Goal: Task Accomplishment & Management: Use online tool/utility

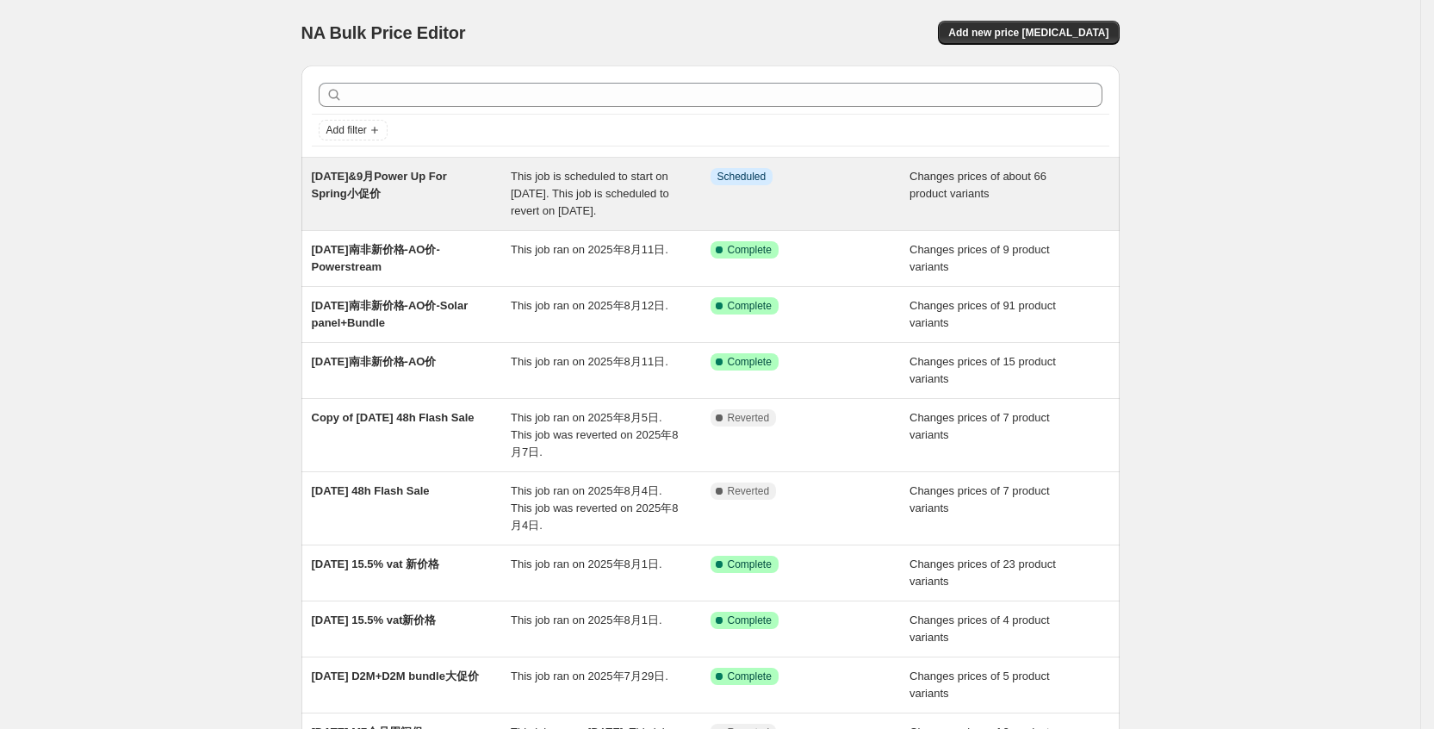
click at [409, 176] on span "[DATE]&9月Power Up For Spring小促价" at bounding box center [379, 185] width 135 height 30
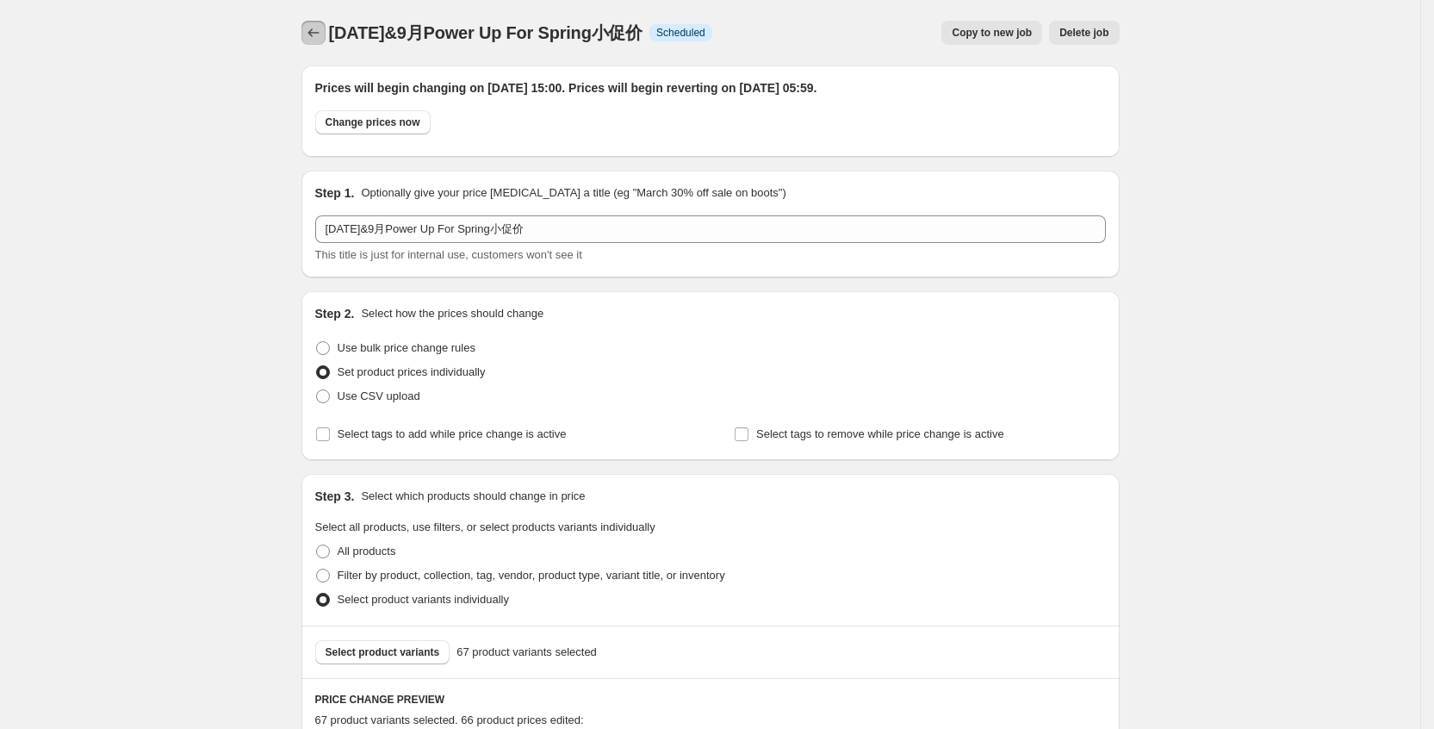
click at [321, 39] on icon "Price change jobs" at bounding box center [313, 32] width 17 height 17
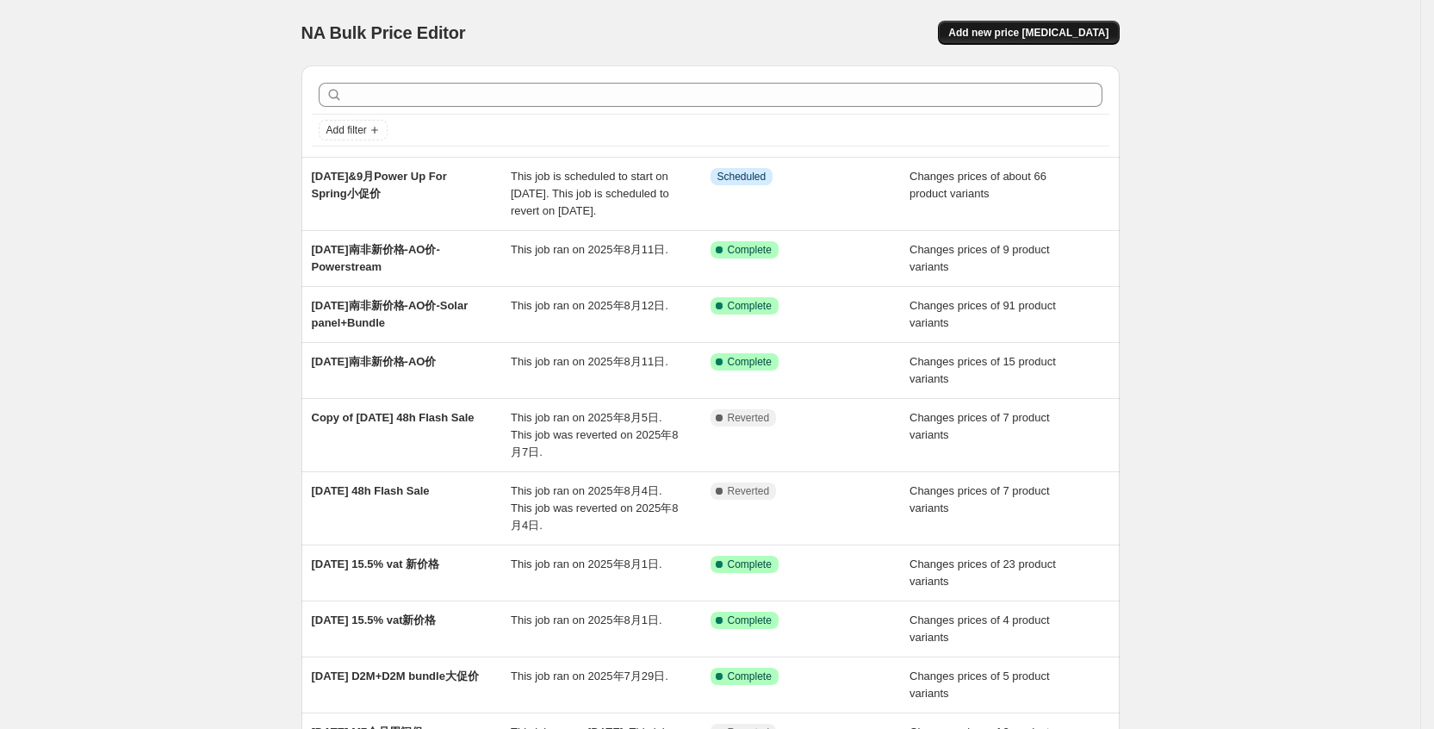
click at [1046, 32] on span "Add new price [MEDICAL_DATA]" at bounding box center [1028, 33] width 160 height 14
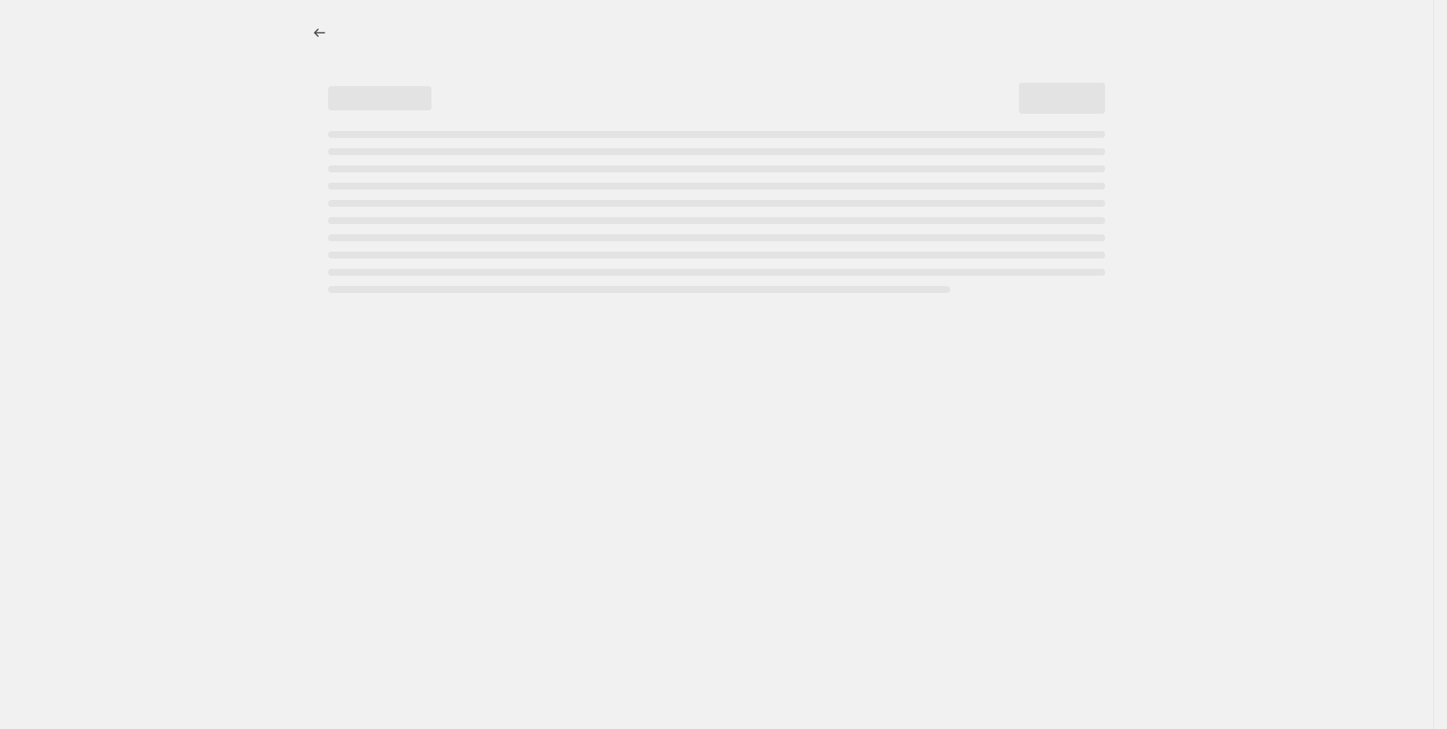
select select "percentage"
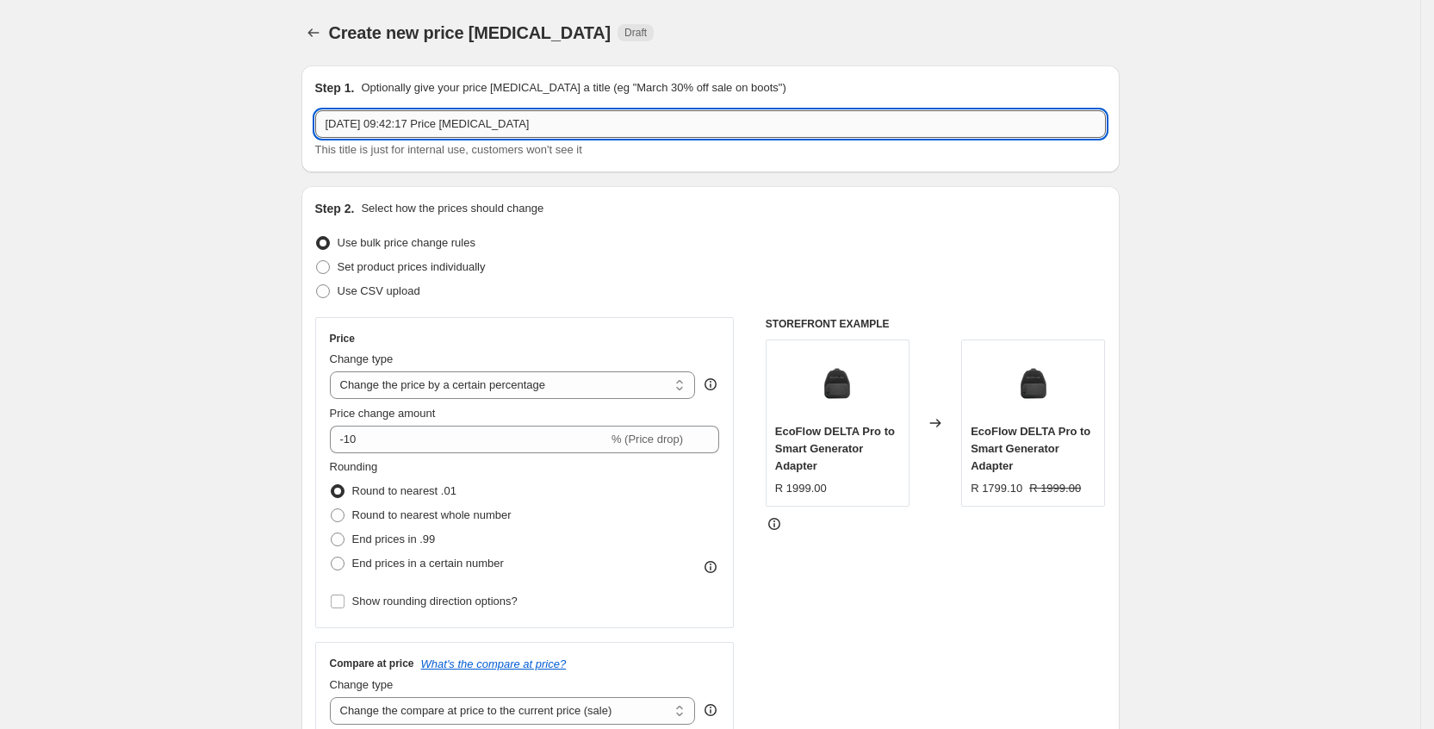
drag, startPoint x: 654, startPoint y: 127, endPoint x: 649, endPoint y: 115, distance: 13.1
click at [654, 126] on input "[DATE] 09:42:17 Price [MEDICAL_DATA]" at bounding box center [710, 124] width 791 height 28
click at [398, 128] on input "[DATE] 09:42:17 [PERSON_NAME]" at bounding box center [710, 124] width 791 height 28
type input "[DATE]-Power Up for Spring期间闪促"
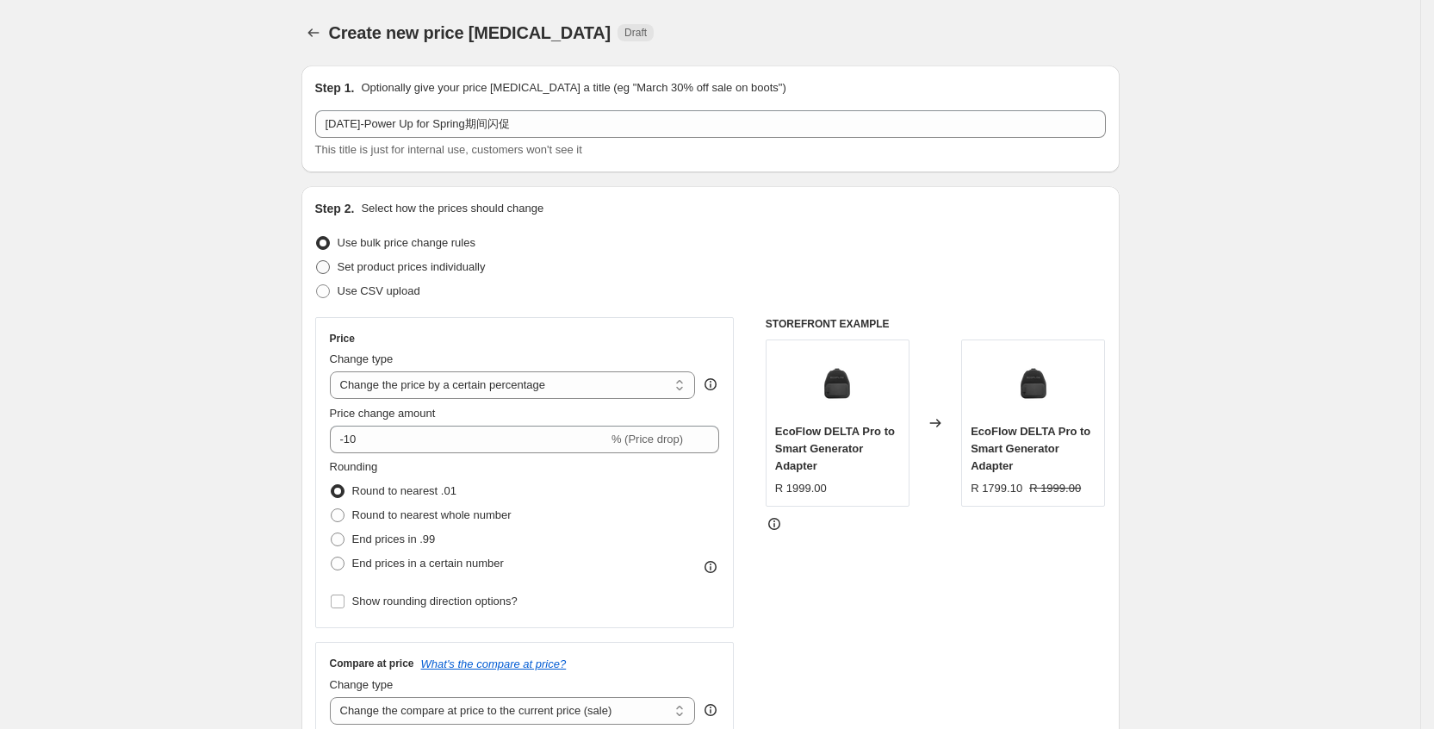
click at [474, 262] on span "Set product prices individually" at bounding box center [412, 266] width 148 height 13
click at [317, 261] on input "Set product prices individually" at bounding box center [316, 260] width 1 height 1
radio input "true"
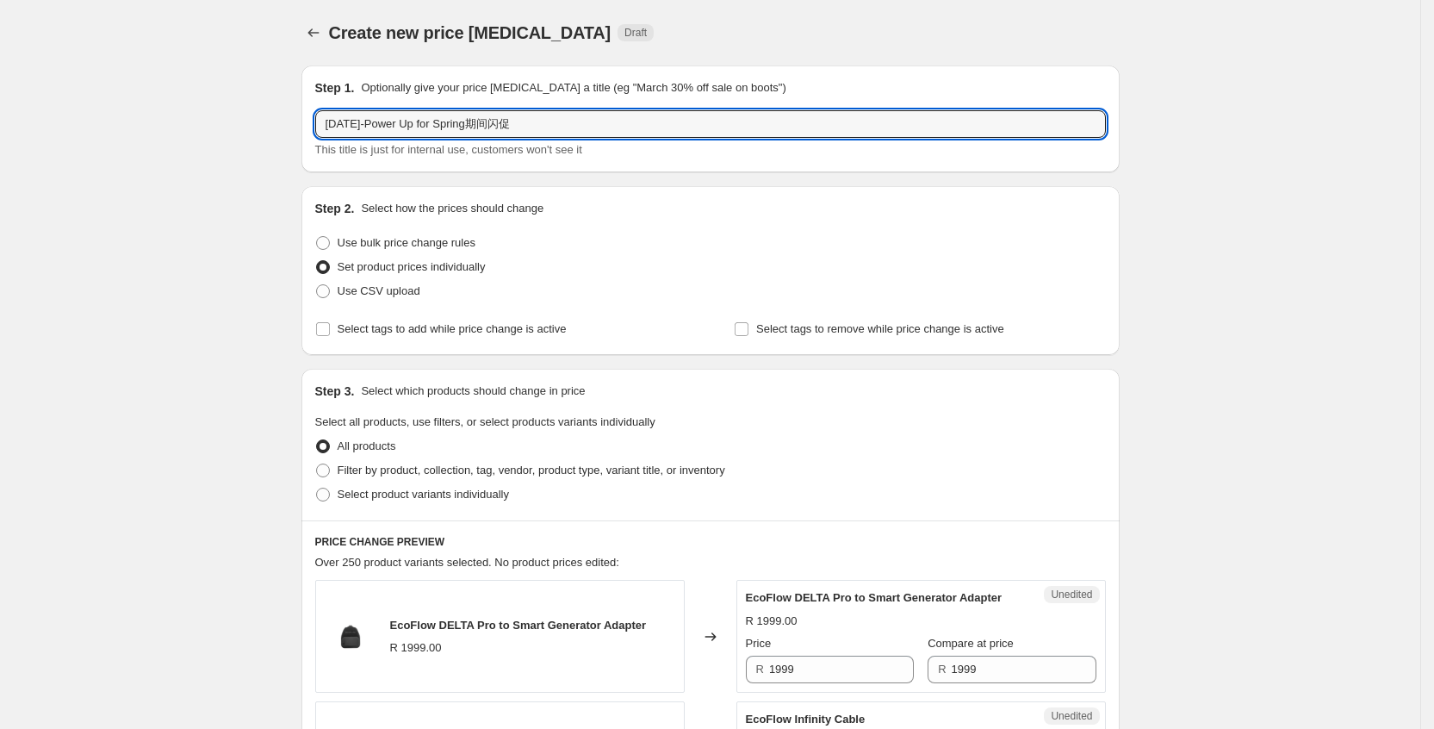
drag, startPoint x: 600, startPoint y: 121, endPoint x: 228, endPoint y: 144, distance: 372.8
click at [320, 30] on icon "Price change jobs" at bounding box center [313, 32] width 17 height 17
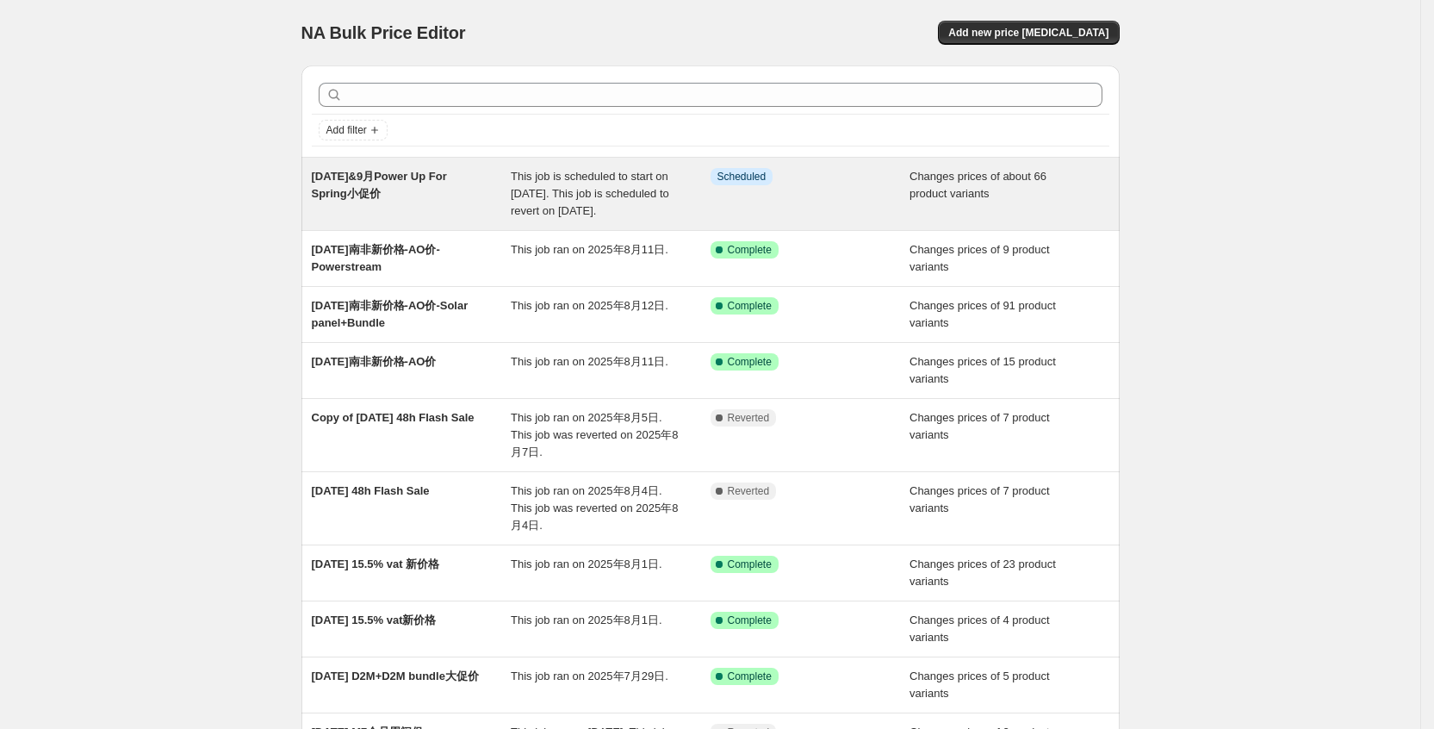
click at [1031, 196] on div "Changes prices of about 66 product variants" at bounding box center [1010, 194] width 200 height 52
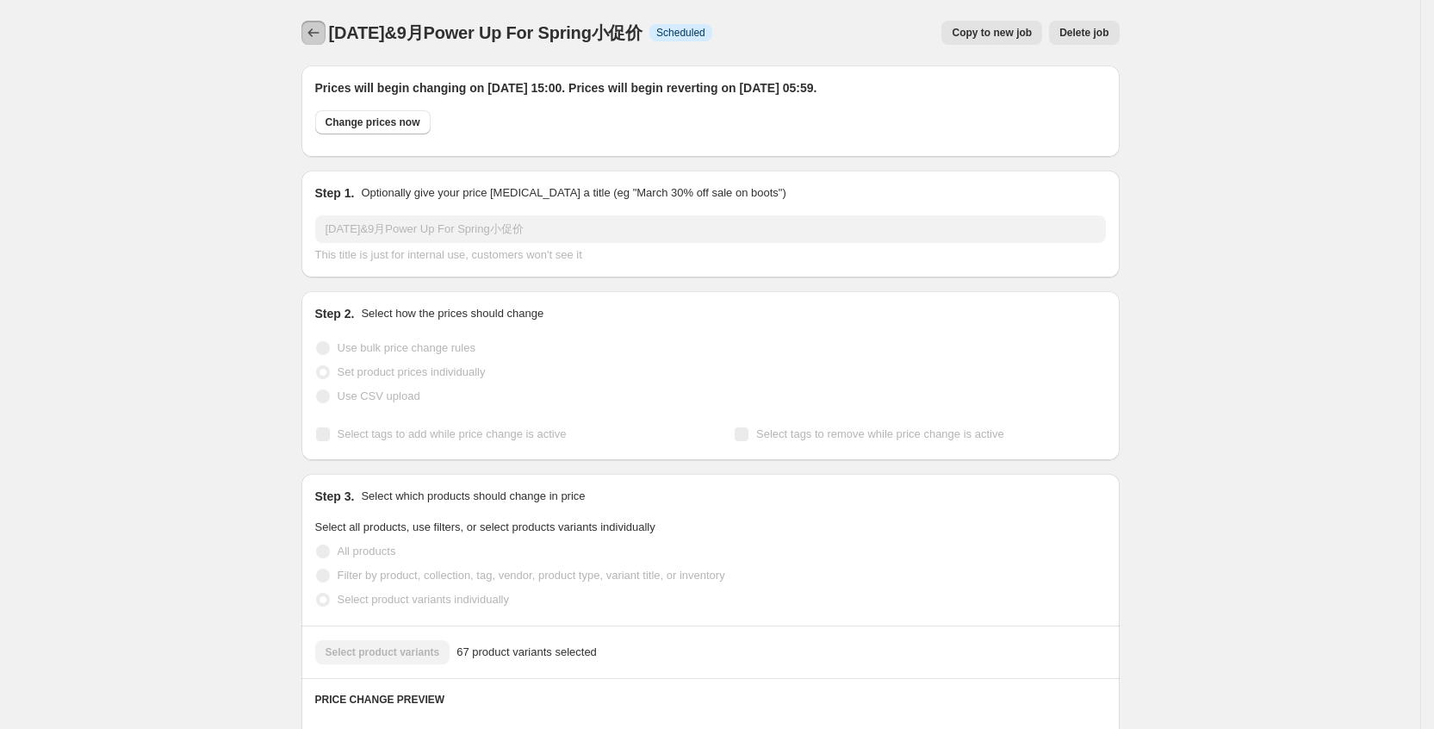
click at [314, 29] on icon "Price change jobs" at bounding box center [313, 32] width 17 height 17
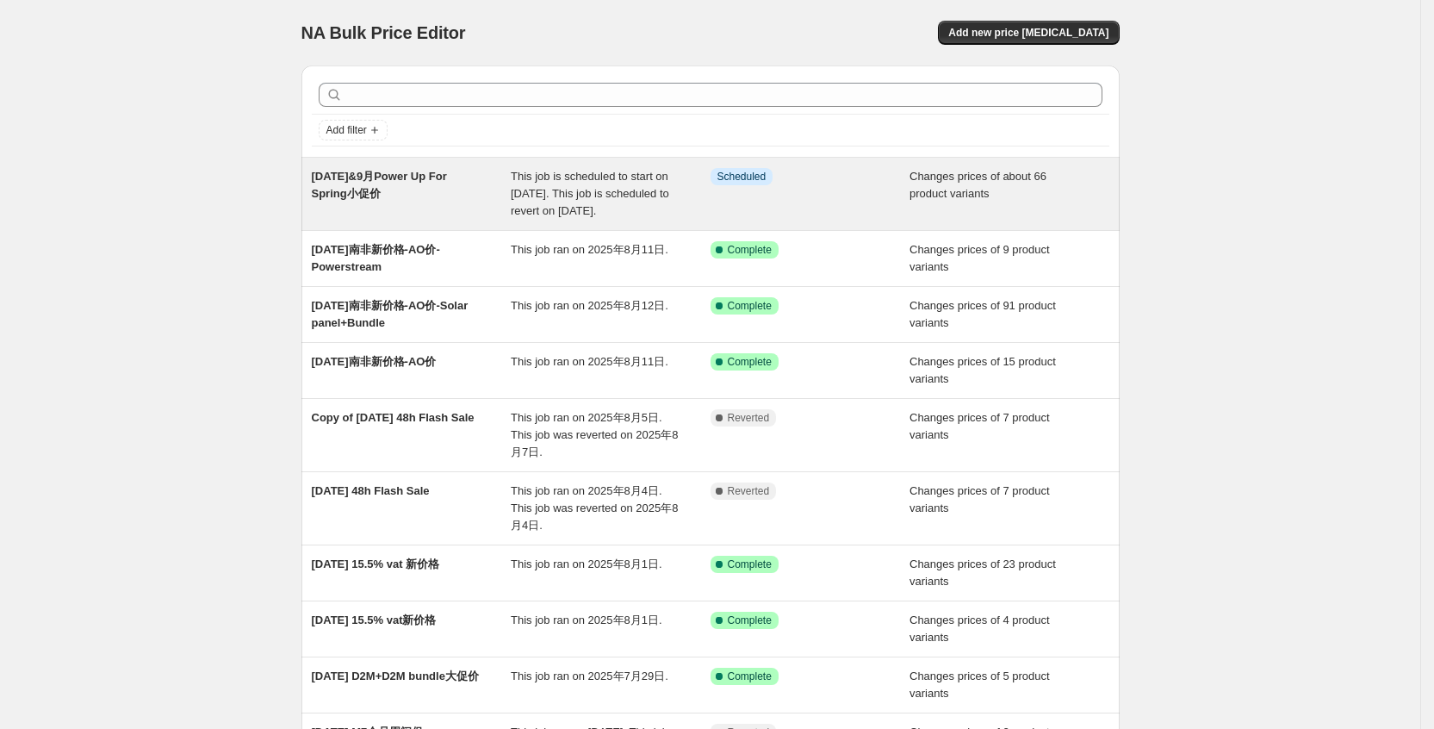
click at [784, 215] on div "Info Scheduled" at bounding box center [811, 194] width 200 height 52
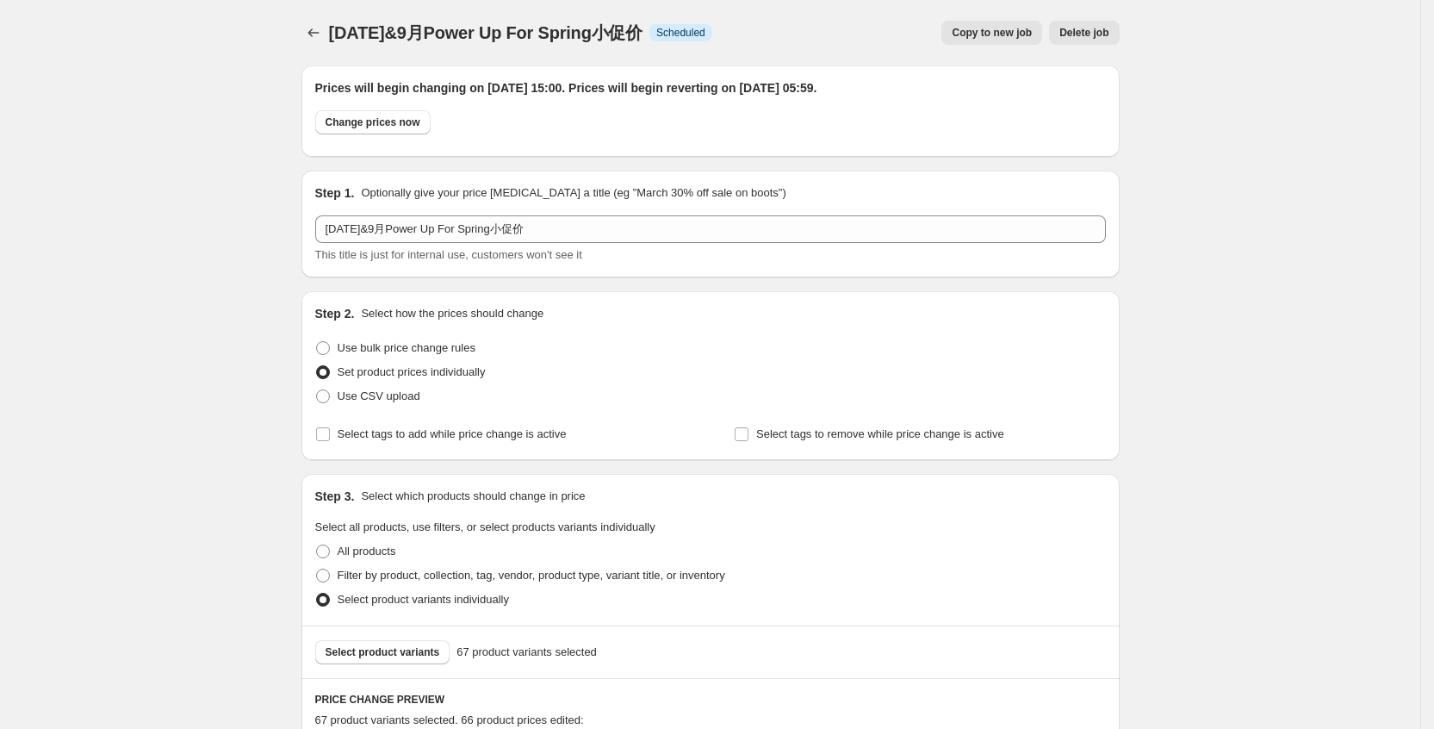
click at [312, 22] on button "Price change jobs" at bounding box center [313, 33] width 24 height 24
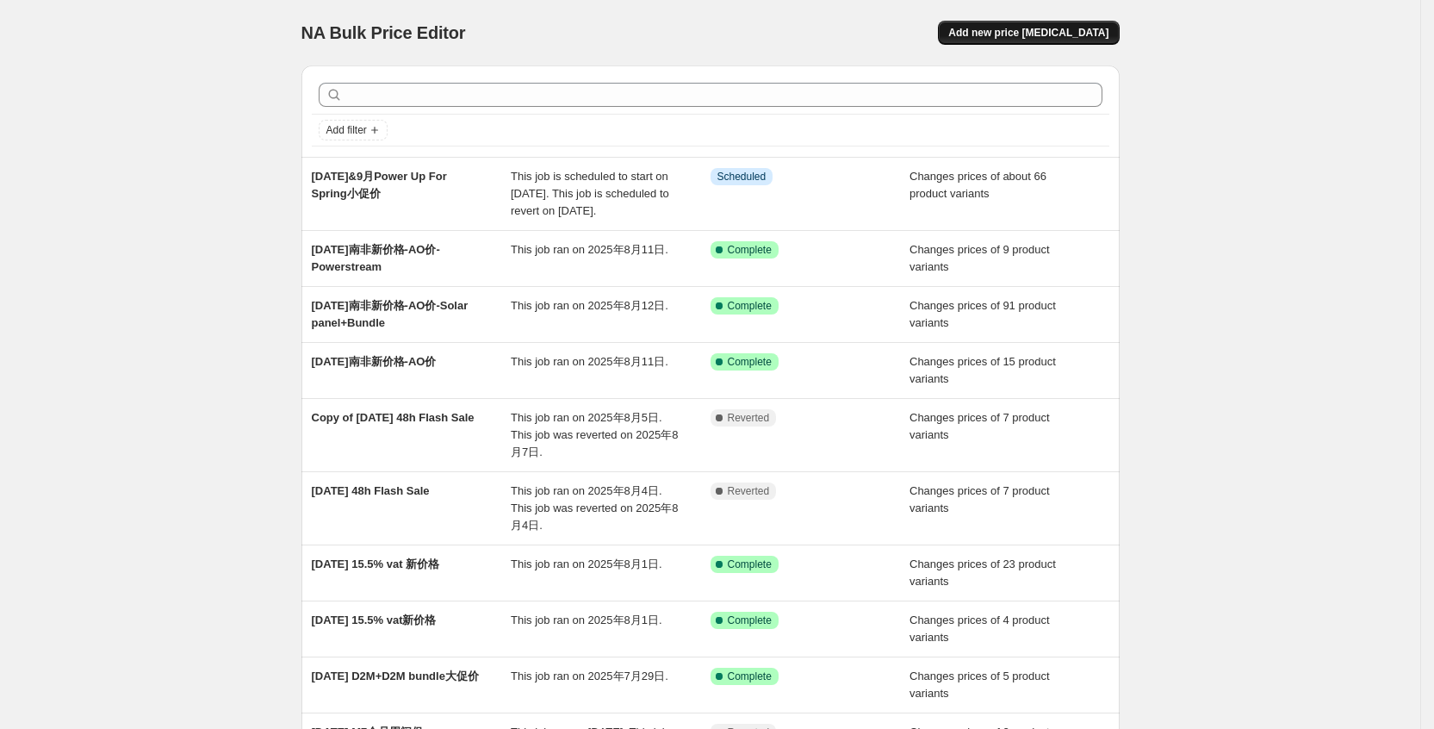
click at [1022, 26] on span "Add new price [MEDICAL_DATA]" at bounding box center [1028, 33] width 160 height 14
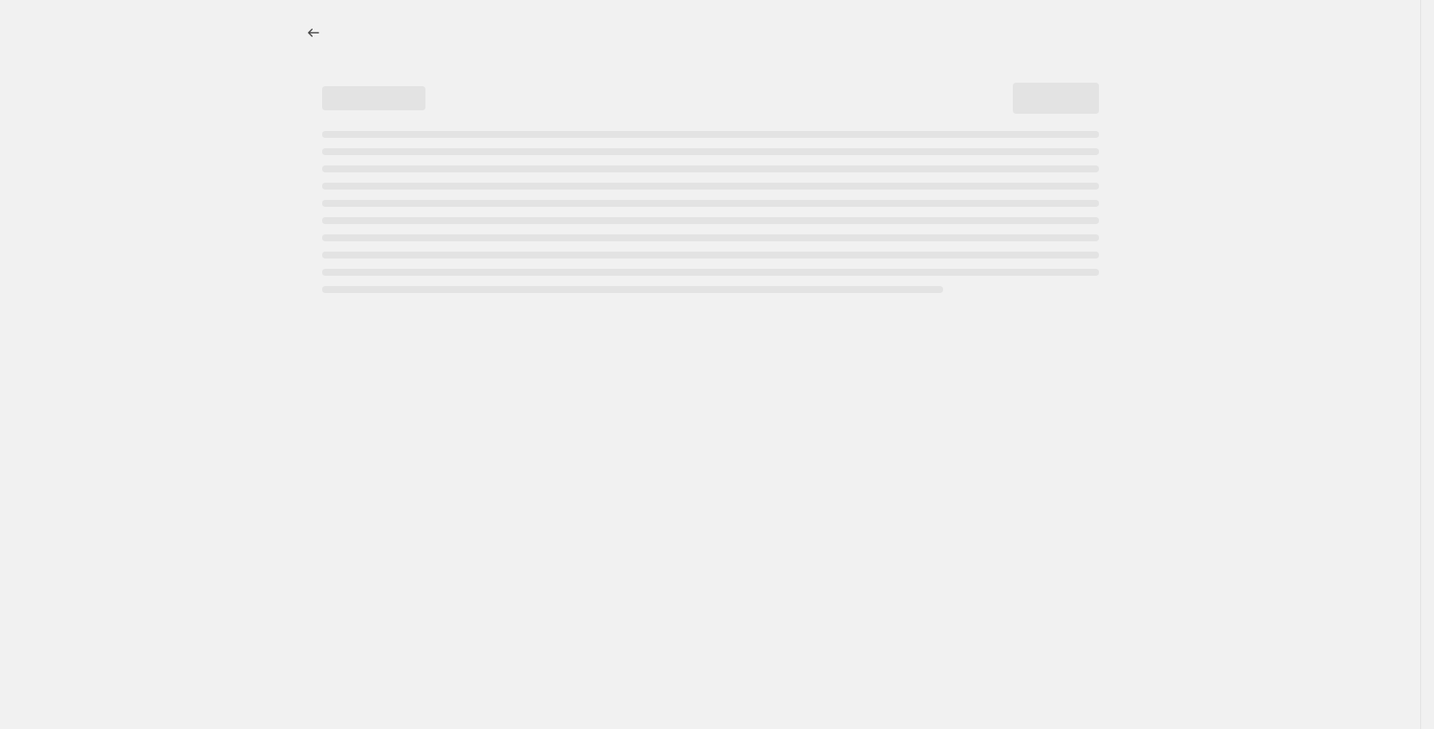
select select "percentage"
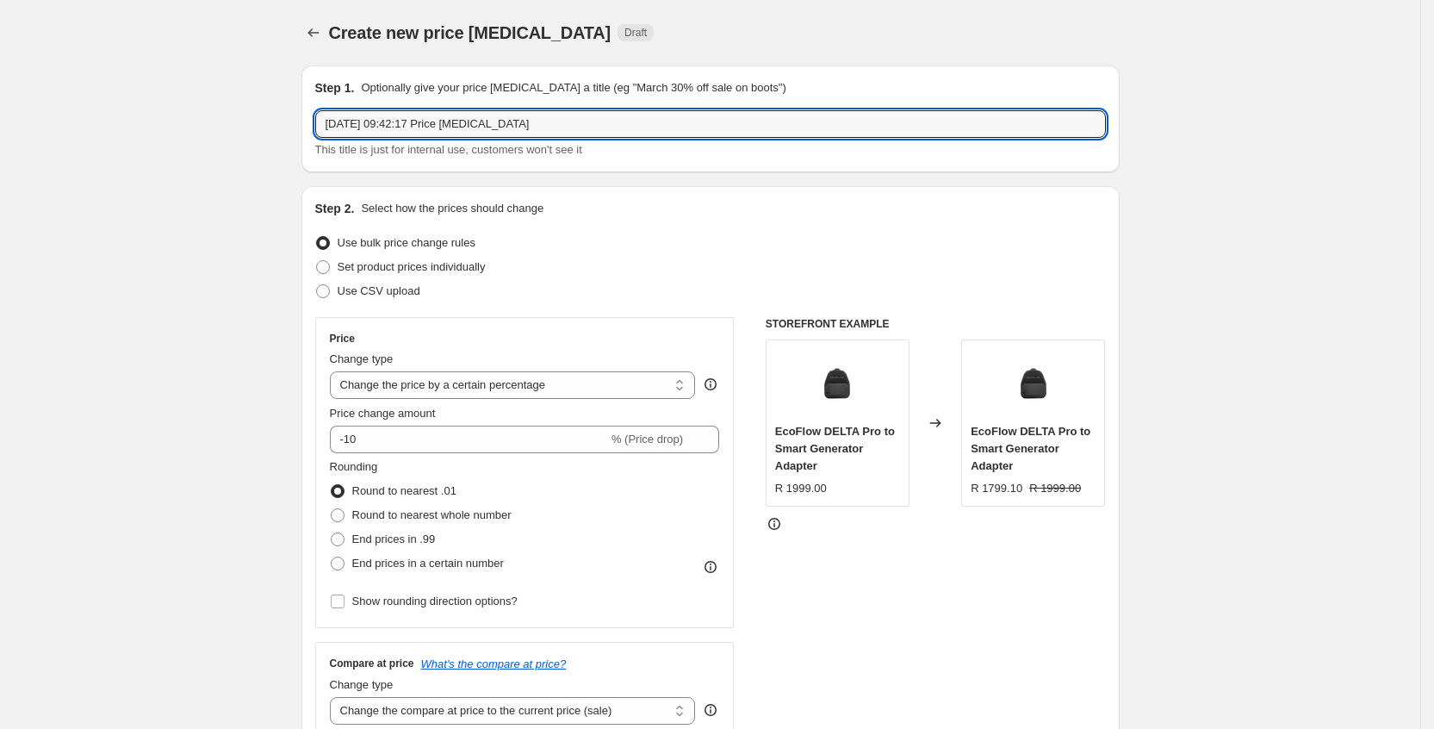
drag, startPoint x: 601, startPoint y: 121, endPoint x: 2, endPoint y: 138, distance: 599.7
paste input "26日-Power Up for Spring期间闪促"
type input "[DATE]-Power Up for Spring期间闪促"
click at [457, 264] on span "Set product prices individually" at bounding box center [412, 266] width 148 height 13
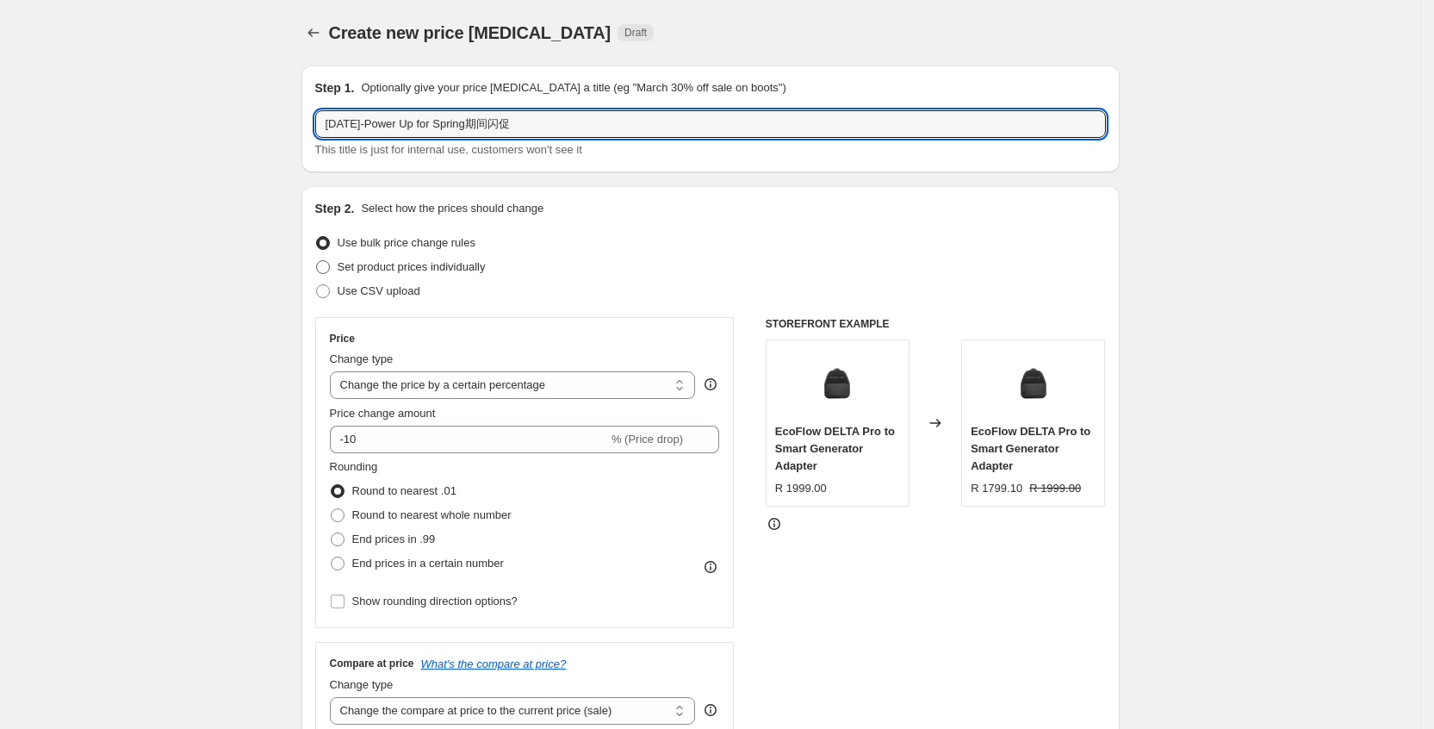
click at [317, 261] on input "Set product prices individually" at bounding box center [316, 260] width 1 height 1
radio input "true"
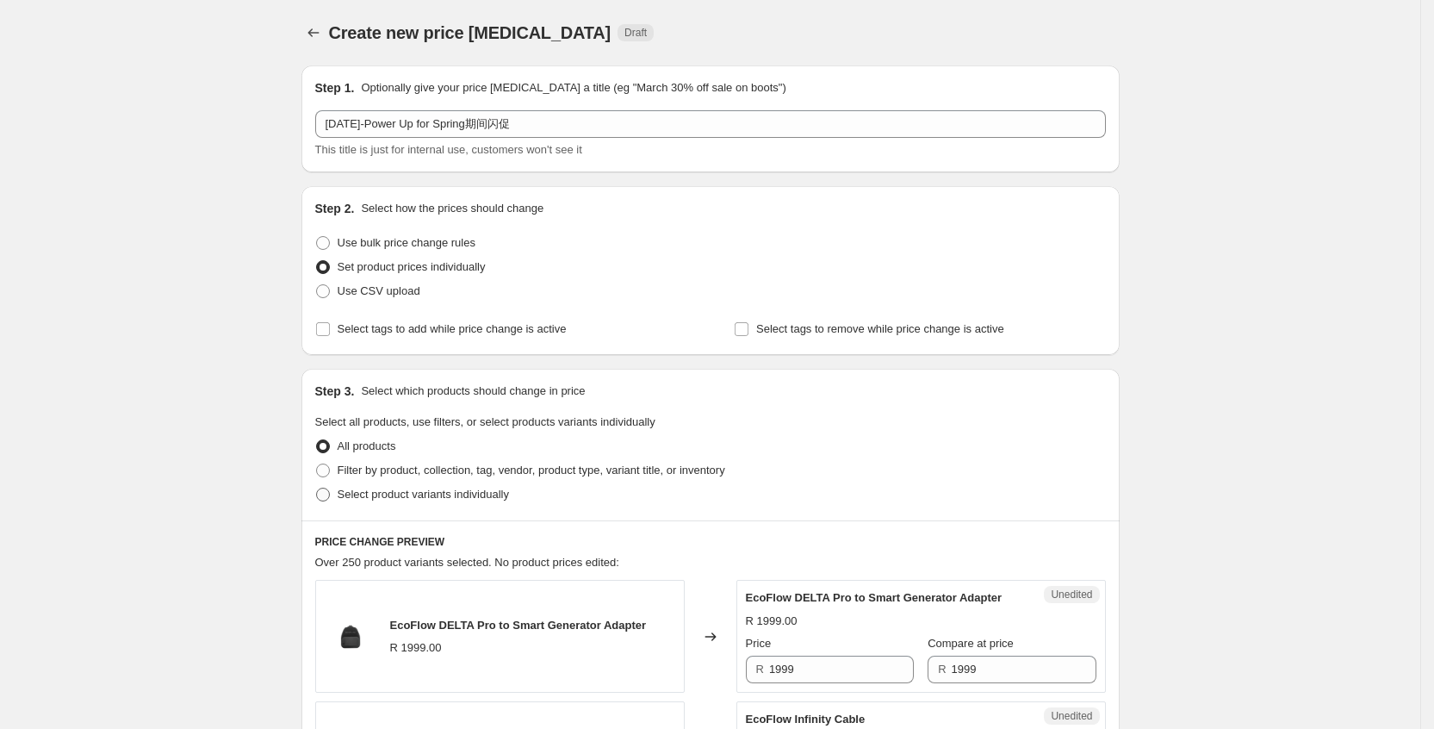
click at [439, 497] on span "Select product variants individually" at bounding box center [423, 494] width 171 height 13
click at [317, 488] on input "Select product variants individually" at bounding box center [316, 488] width 1 height 1
radio input "true"
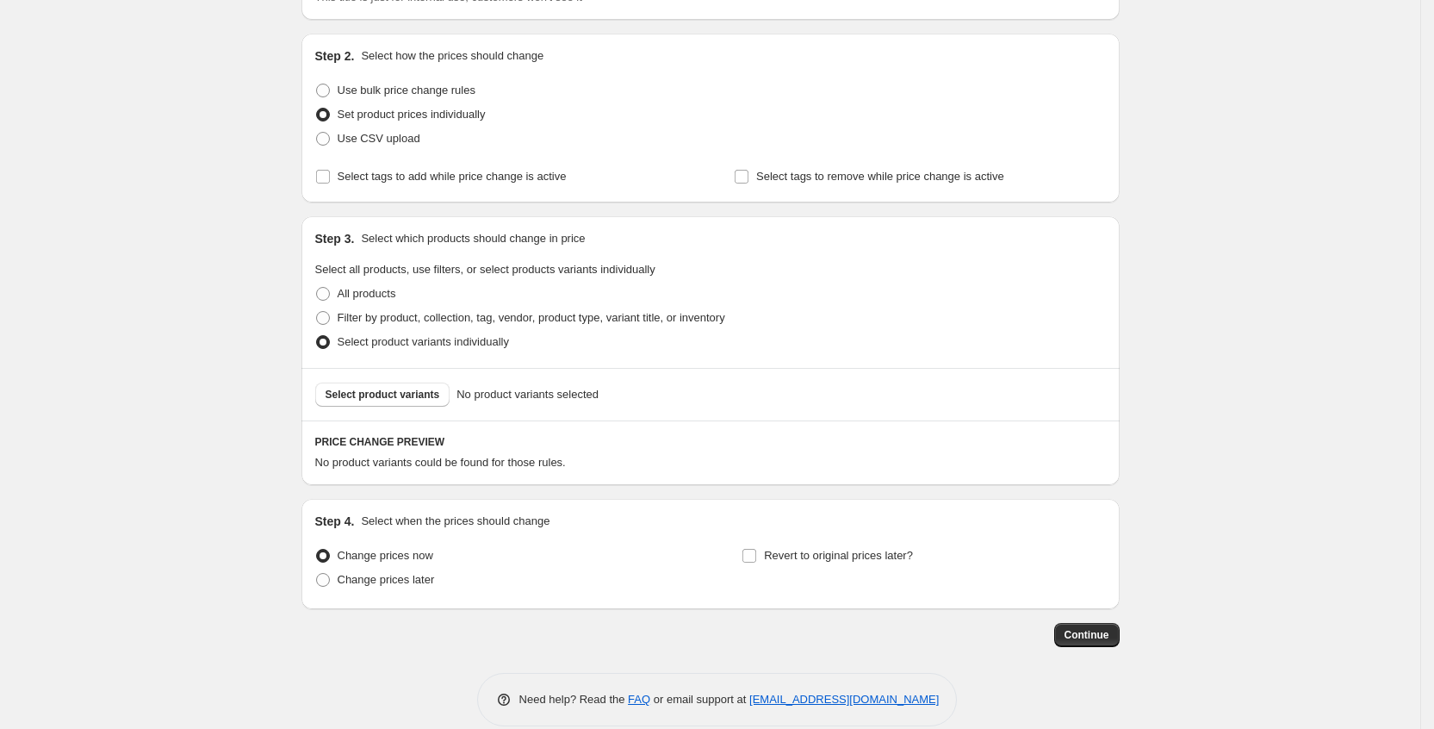
scroll to position [176, 0]
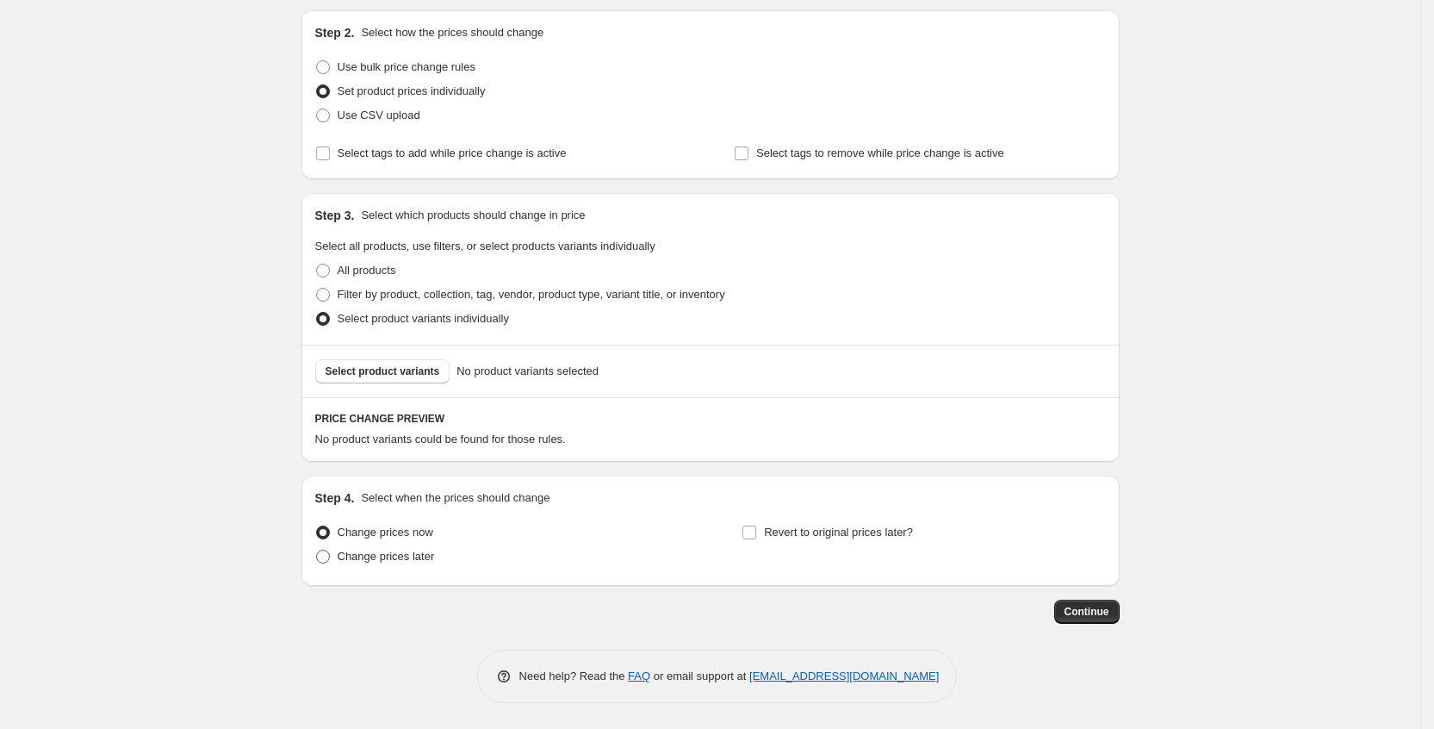
click at [417, 567] on label "Change prices later" at bounding box center [375, 556] width 120 height 24
click at [317, 550] on input "Change prices later" at bounding box center [316, 550] width 1 height 1
radio input "true"
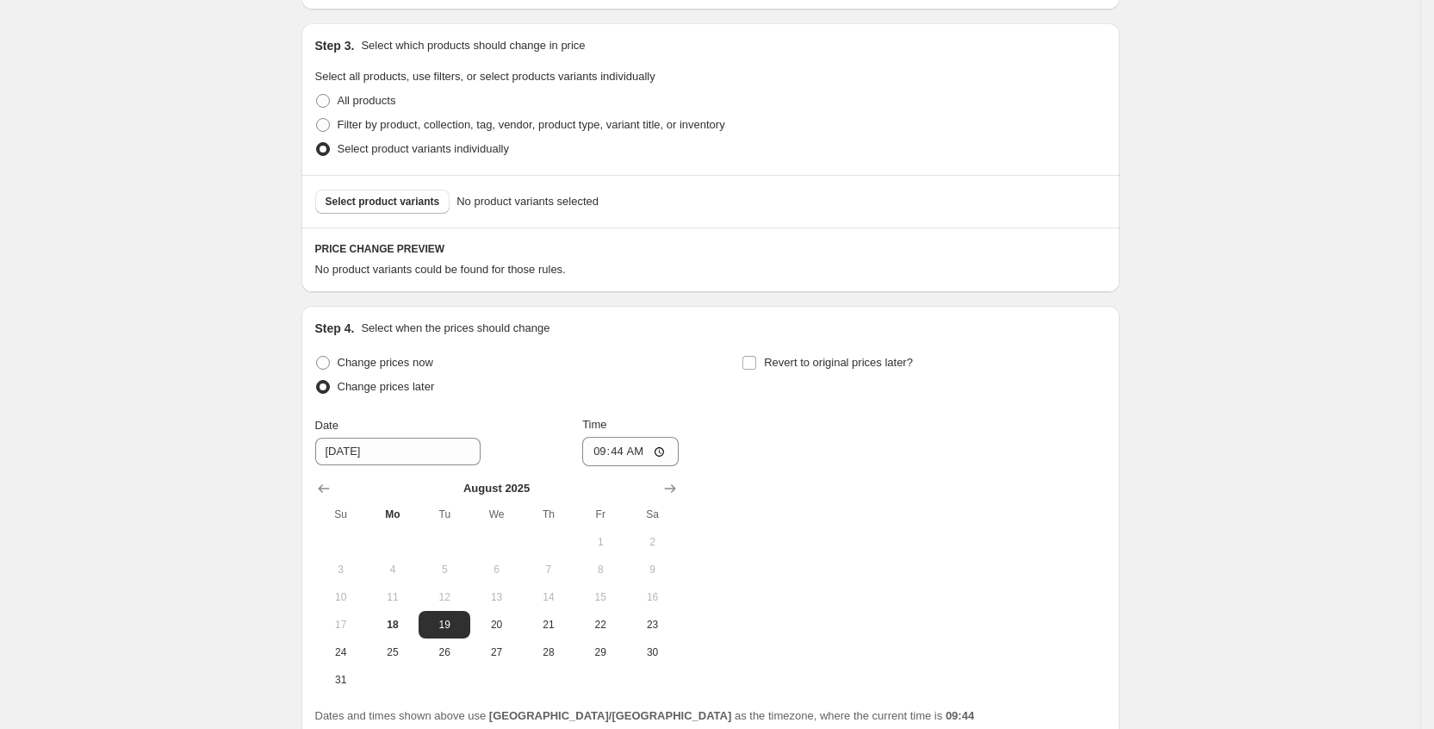
scroll to position [434, 0]
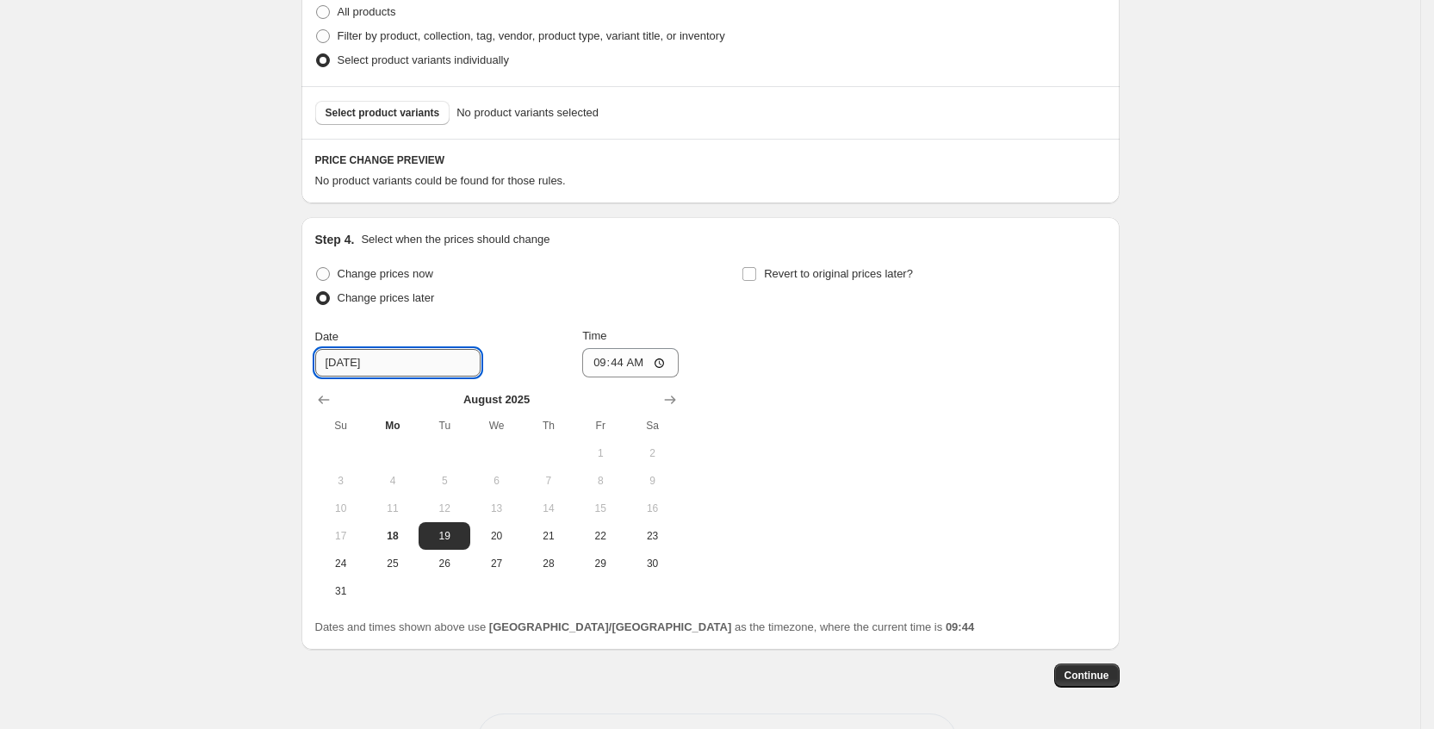
click at [398, 365] on input "[DATE]" at bounding box center [397, 363] width 165 height 28
click at [367, 366] on input "[DATE]" at bounding box center [397, 363] width 165 height 28
click at [349, 364] on input "[DATE]" at bounding box center [397, 363] width 165 height 28
click at [453, 568] on span "26" at bounding box center [445, 563] width 38 height 14
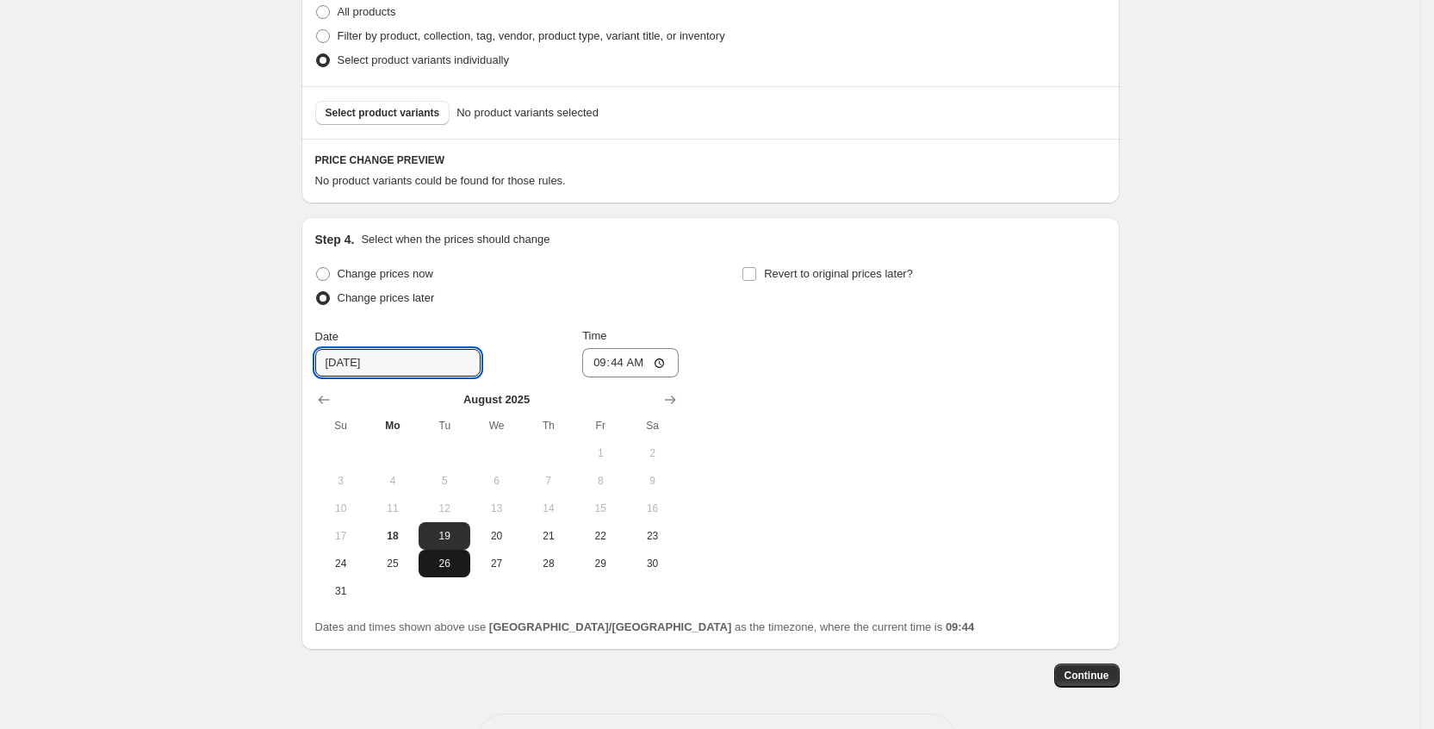
type input "[DATE]"
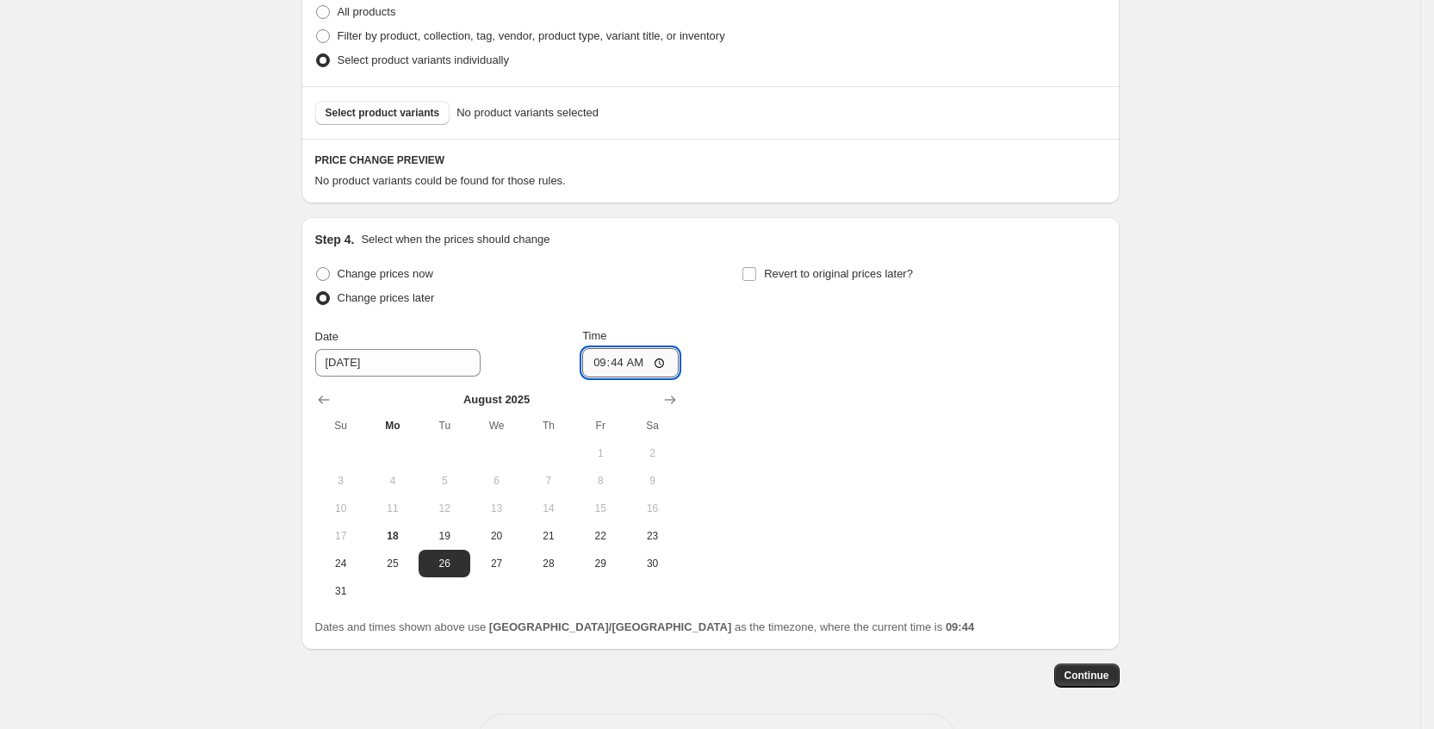
click at [655, 363] on input "09:44" at bounding box center [630, 362] width 96 height 29
click at [656, 358] on input "09:44" at bounding box center [630, 362] width 96 height 29
click at [666, 354] on input "09:44" at bounding box center [630, 362] width 96 height 29
type input "15:00"
click at [830, 432] on div "Change prices now Change prices later Date [DATE] Time 15:00 [DATE] Su Mo Tu We…" at bounding box center [710, 433] width 791 height 343
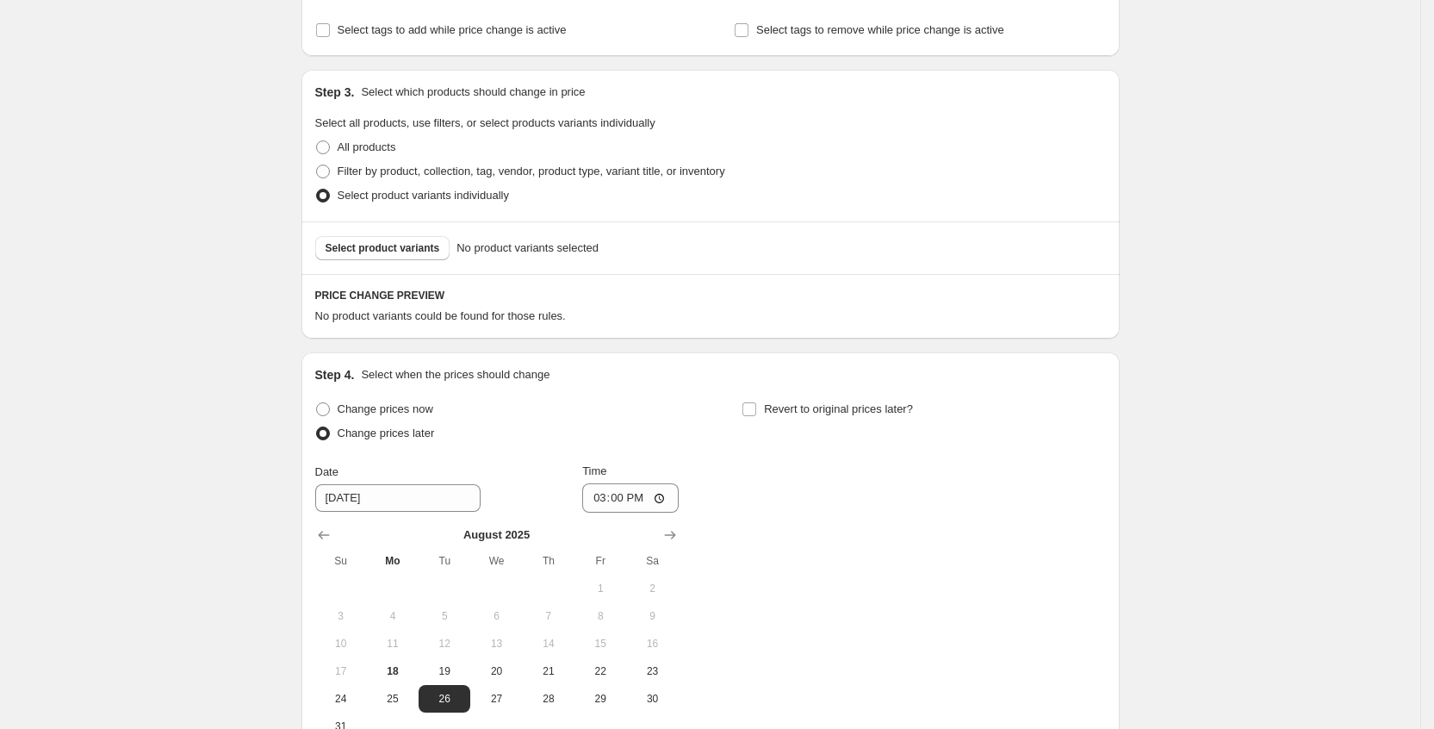
scroll to position [176, 0]
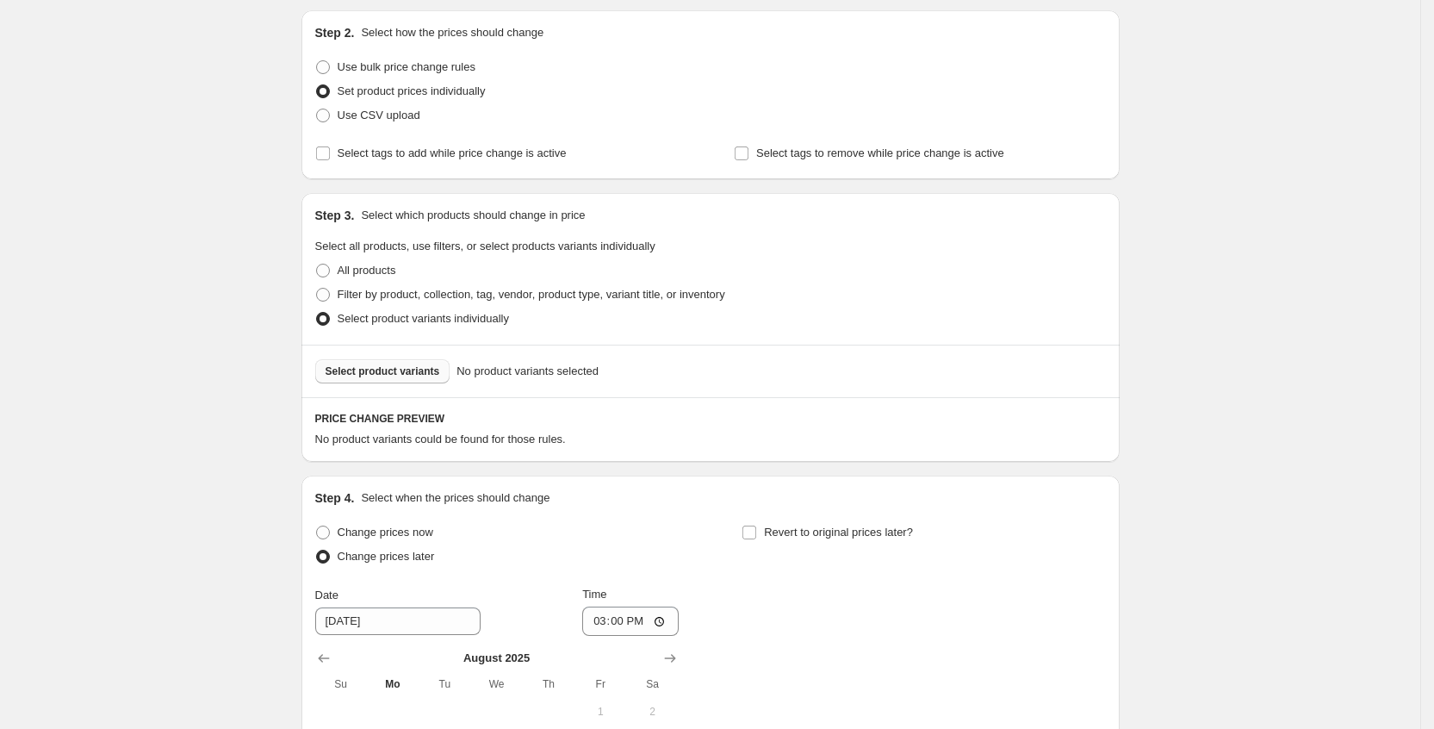
click at [419, 376] on span "Select product variants" at bounding box center [383, 371] width 115 height 14
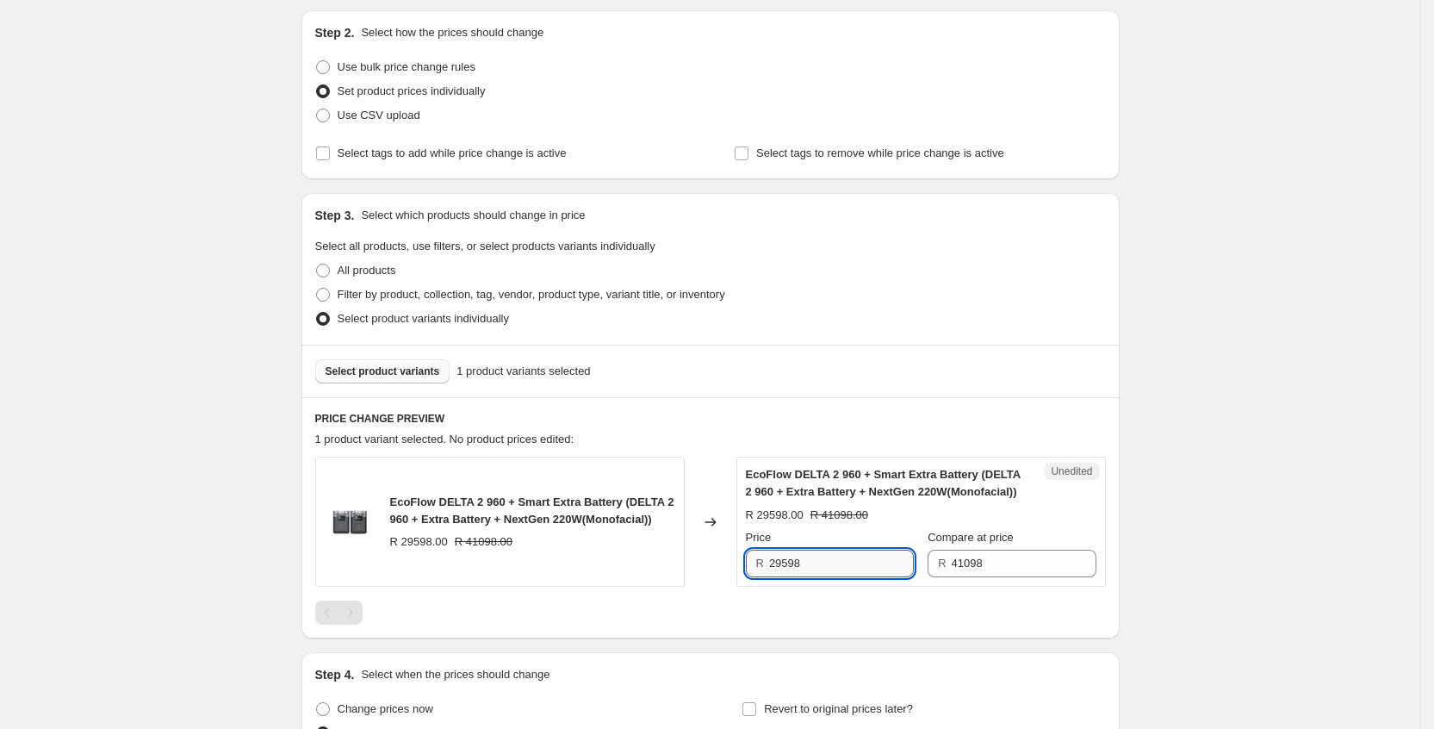
click at [830, 557] on input "29598" at bounding box center [841, 564] width 145 height 28
click at [847, 573] on input "29598" at bounding box center [841, 564] width 145 height 28
type input "2"
type input "26999"
click at [1267, 558] on div "Create new price [MEDICAL_DATA]. This page is ready Create new price [MEDICAL_D…" at bounding box center [710, 525] width 1420 height 1403
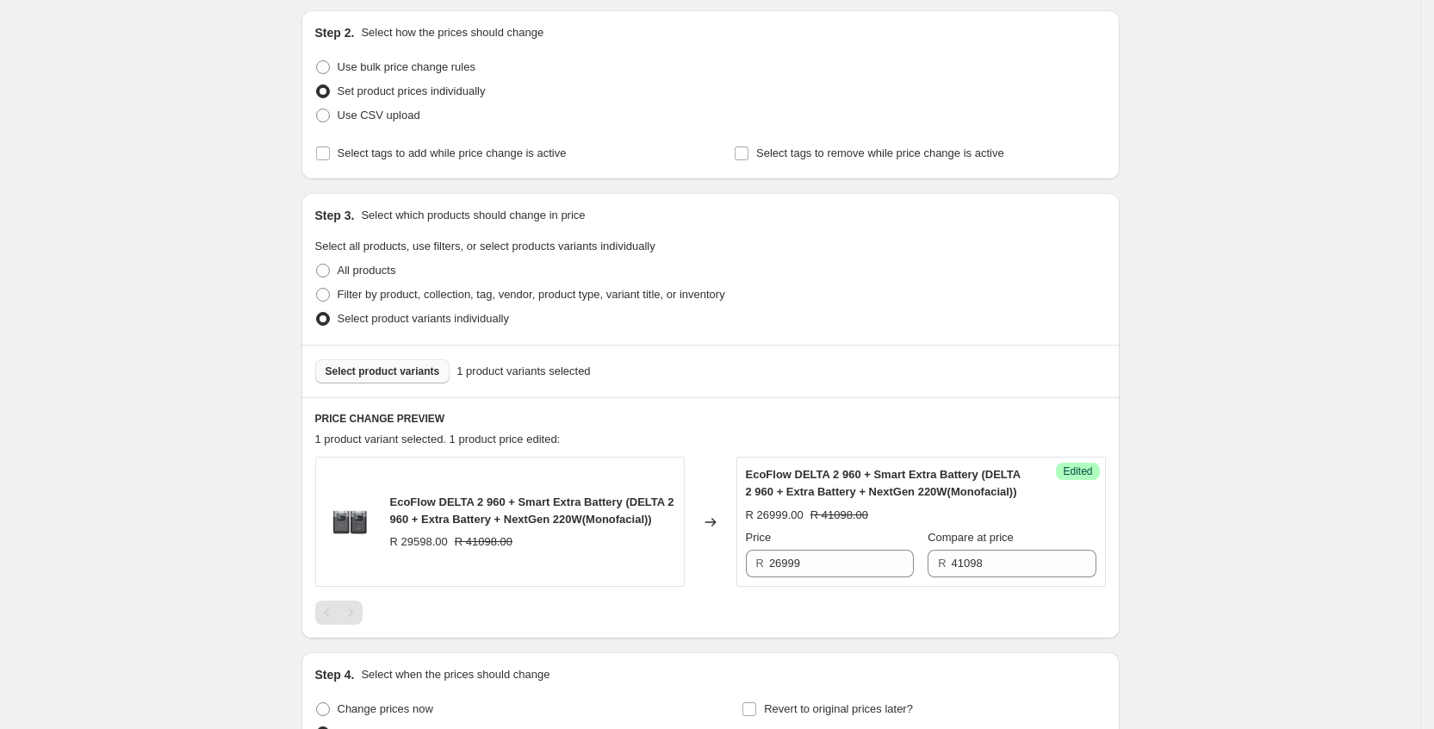
click at [403, 376] on span "Select product variants" at bounding box center [383, 371] width 115 height 14
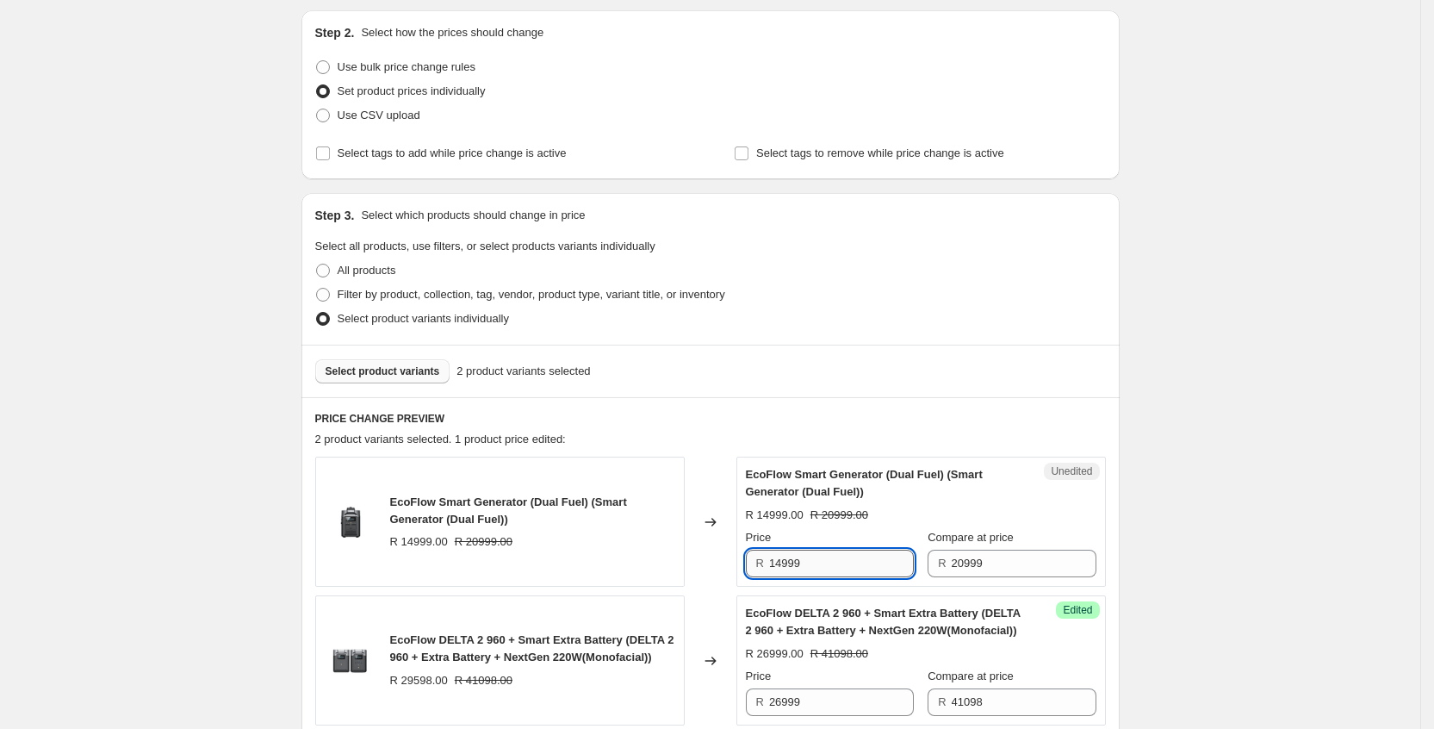
click at [867, 561] on input "14999" at bounding box center [841, 564] width 145 height 28
type input "1"
type input "12999"
click at [1208, 574] on div "Create new price [MEDICAL_DATA]. This page is ready Create new price [MEDICAL_D…" at bounding box center [710, 595] width 1420 height 1542
click at [422, 364] on span "Select product variants" at bounding box center [383, 371] width 115 height 14
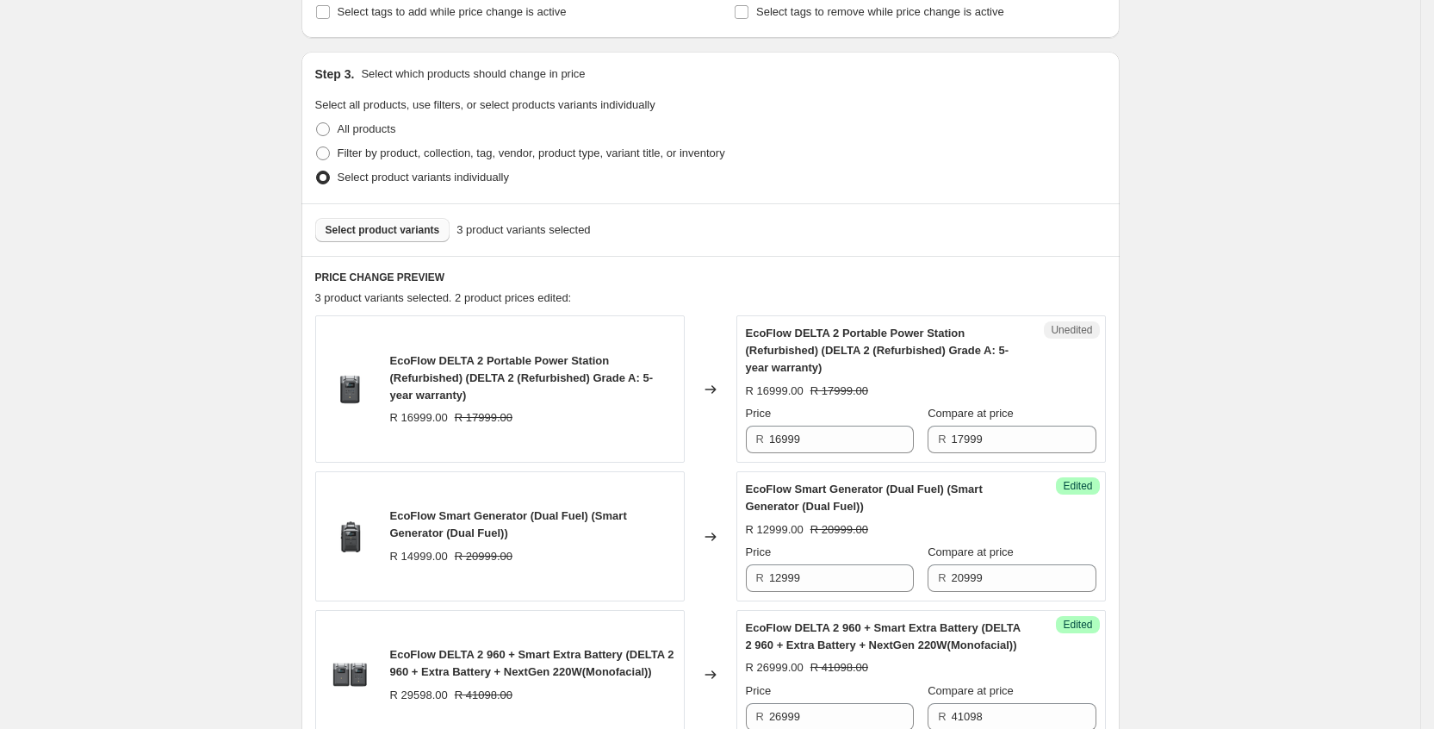
scroll to position [318, 0]
click at [856, 438] on input "16999" at bounding box center [841, 439] width 145 height 28
type input "1"
type input "12999"
click at [1182, 388] on div "Create new price [MEDICAL_DATA]. This page is ready Create new price [MEDICAL_D…" at bounding box center [710, 531] width 1420 height 1698
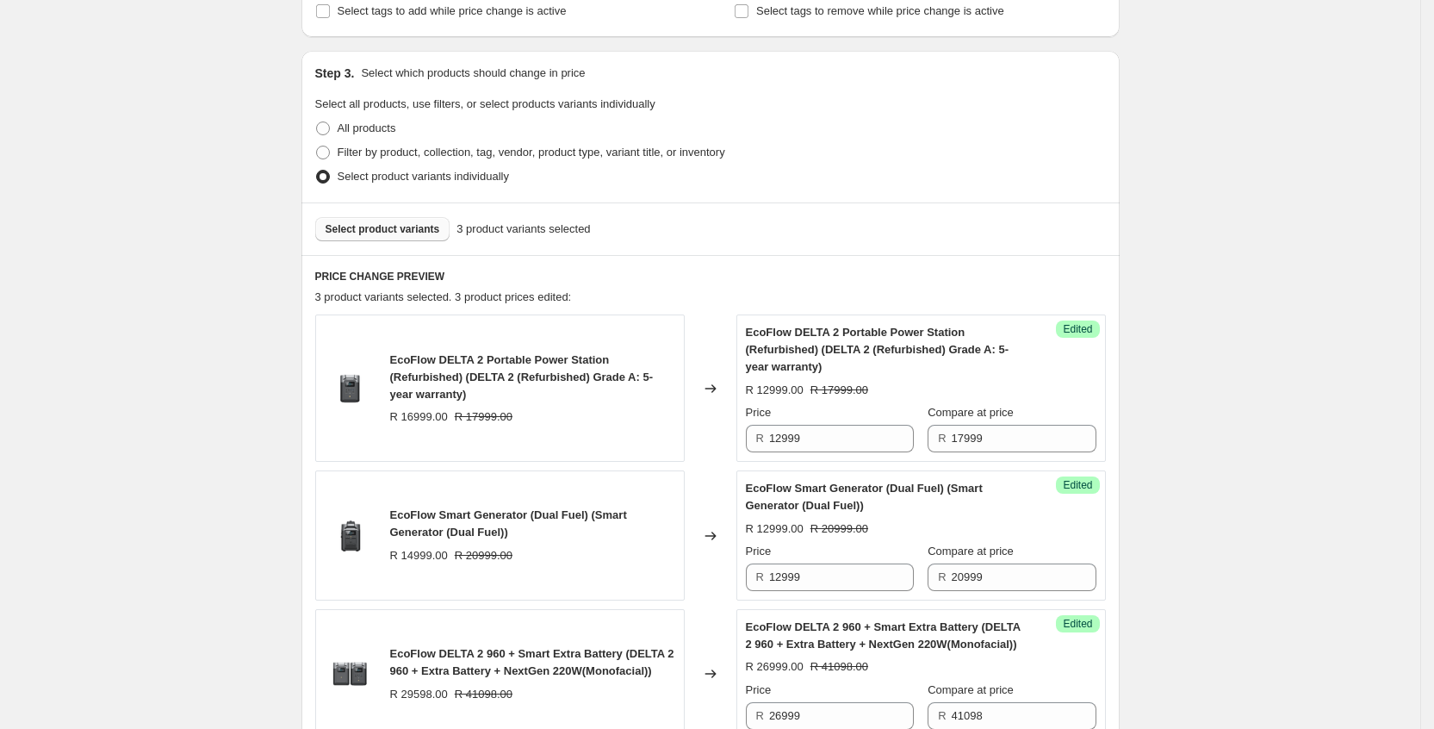
click at [425, 227] on span "Select product variants" at bounding box center [383, 229] width 115 height 14
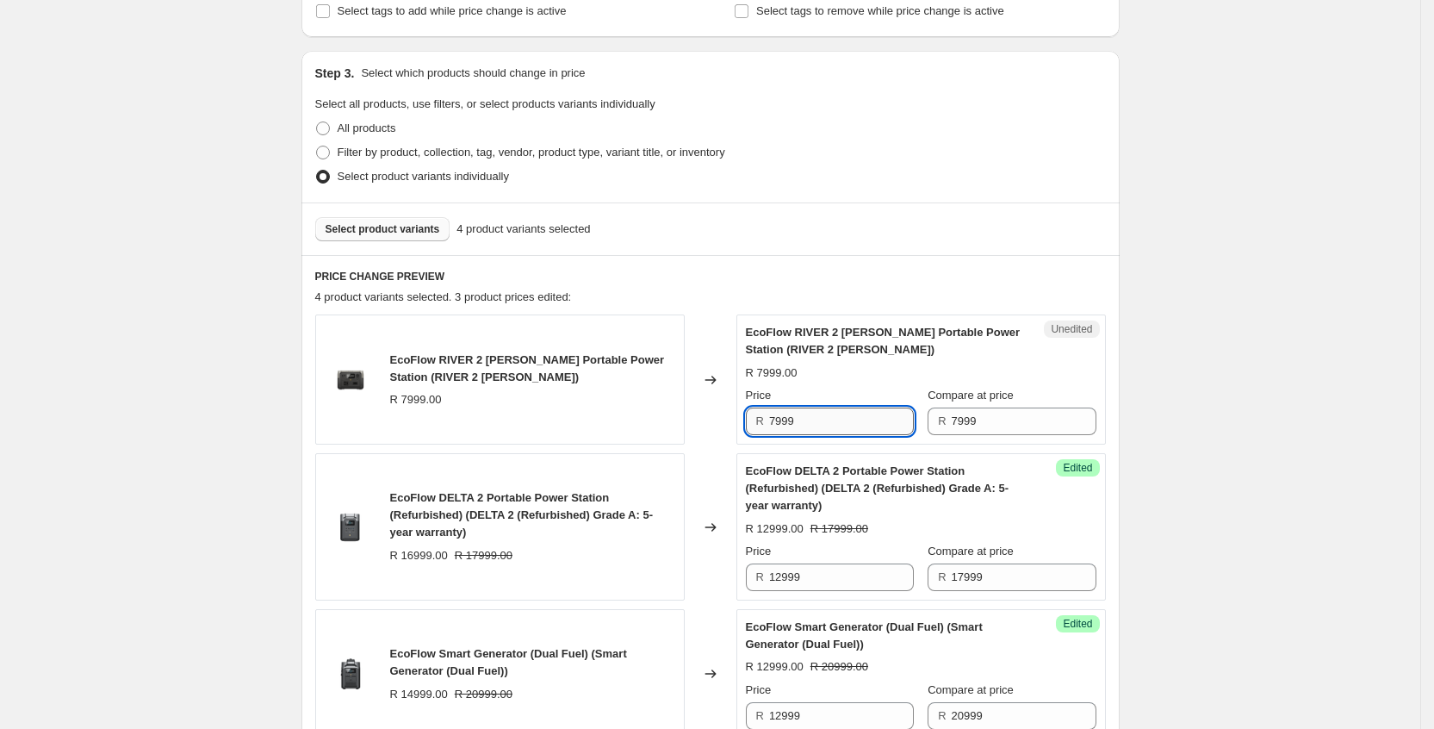
click at [848, 414] on input "7999" at bounding box center [841, 421] width 145 height 28
type input "7"
type input "6999"
click at [1283, 359] on div "Create new price [MEDICAL_DATA]. This page is ready Create new price [MEDICAL_D…" at bounding box center [710, 600] width 1420 height 1836
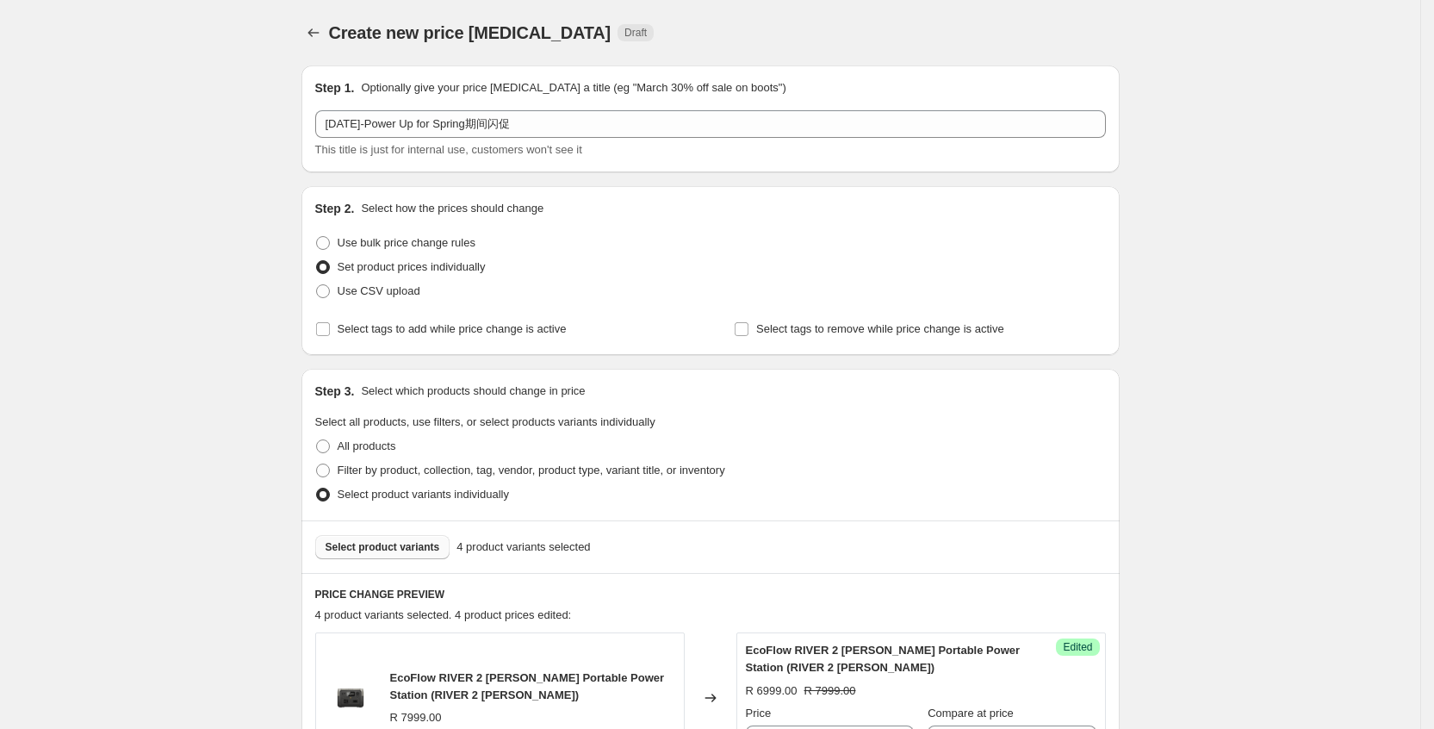
scroll to position [1108, 0]
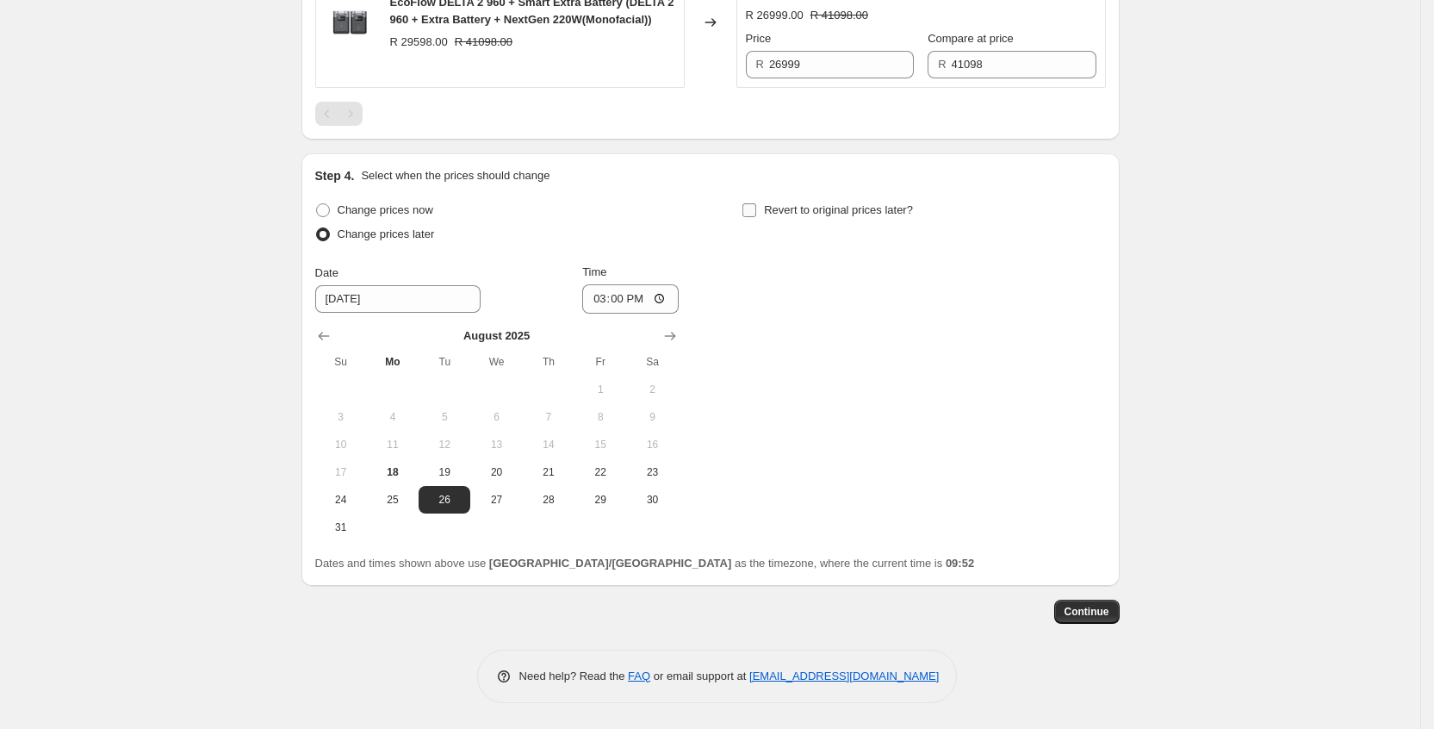
click at [807, 203] on span "Revert to original prices later?" at bounding box center [838, 209] width 149 height 13
click at [756, 203] on input "Revert to original prices later?" at bounding box center [749, 210] width 14 height 14
checkbox input "true"
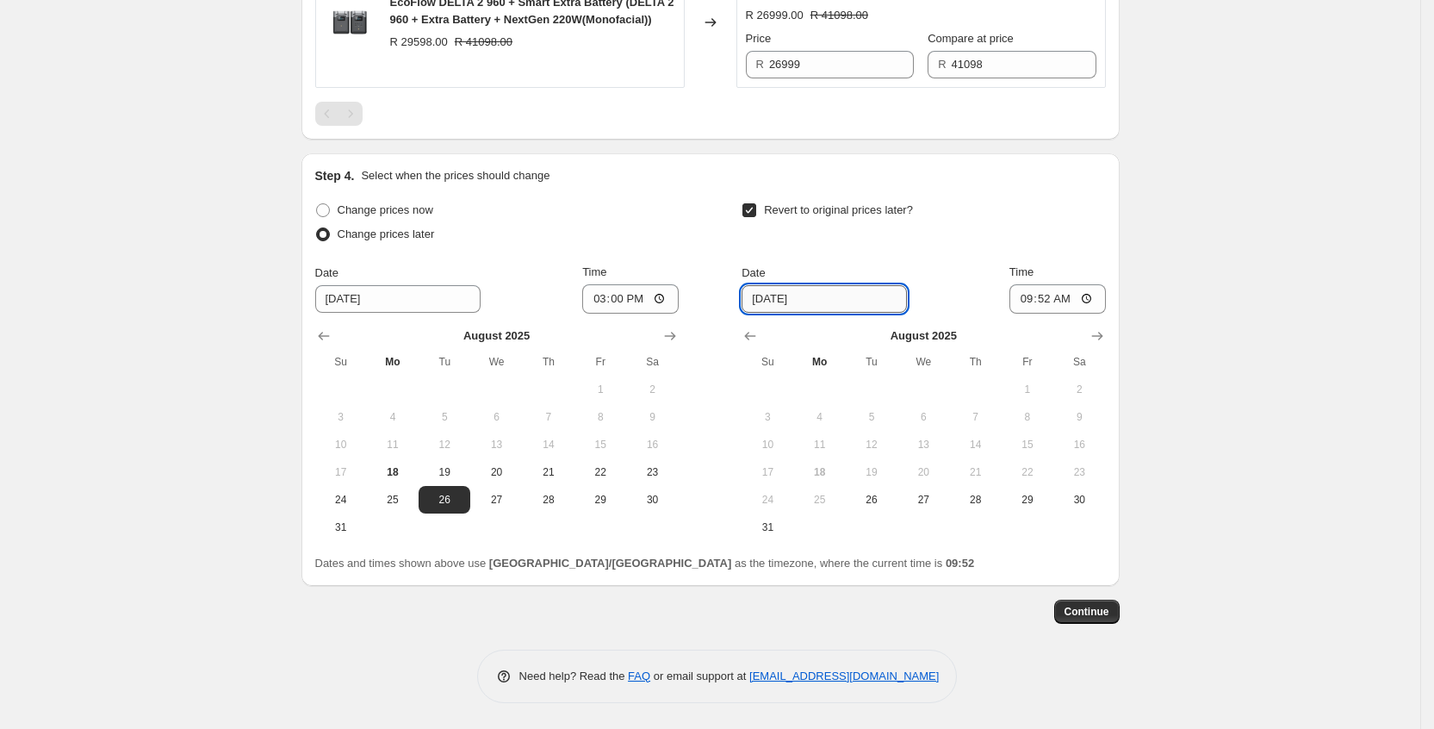
click at [878, 301] on input "[DATE]" at bounding box center [824, 299] width 165 height 28
click at [800, 307] on input "[DATE]" at bounding box center [824, 299] width 165 height 28
click at [1047, 505] on span "29" at bounding box center [1028, 500] width 38 height 14
type input "[DATE]"
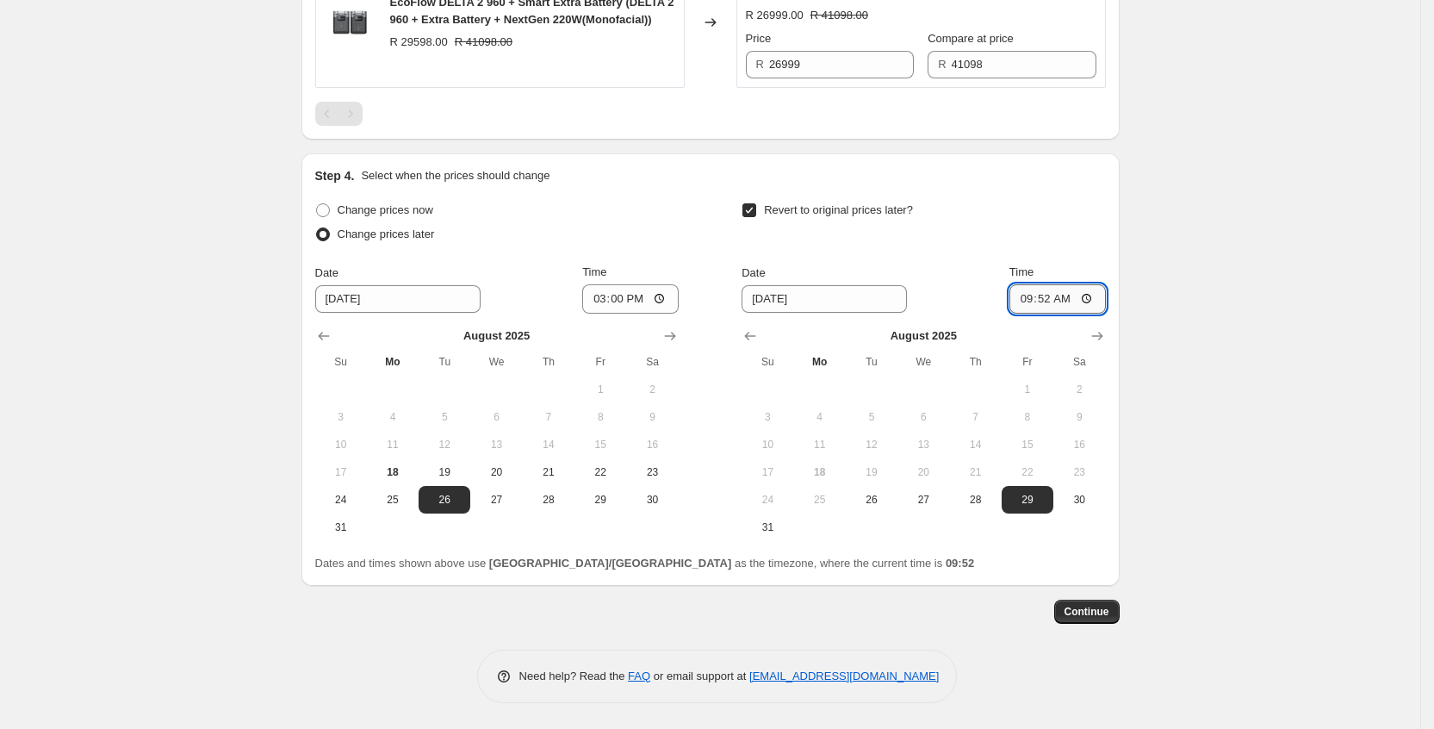
click at [1064, 290] on input "09:52" at bounding box center [1058, 298] width 96 height 29
click at [1065, 290] on input "09:52" at bounding box center [1058, 298] width 96 height 29
click at [1097, 296] on input "09:52" at bounding box center [1058, 298] width 96 height 29
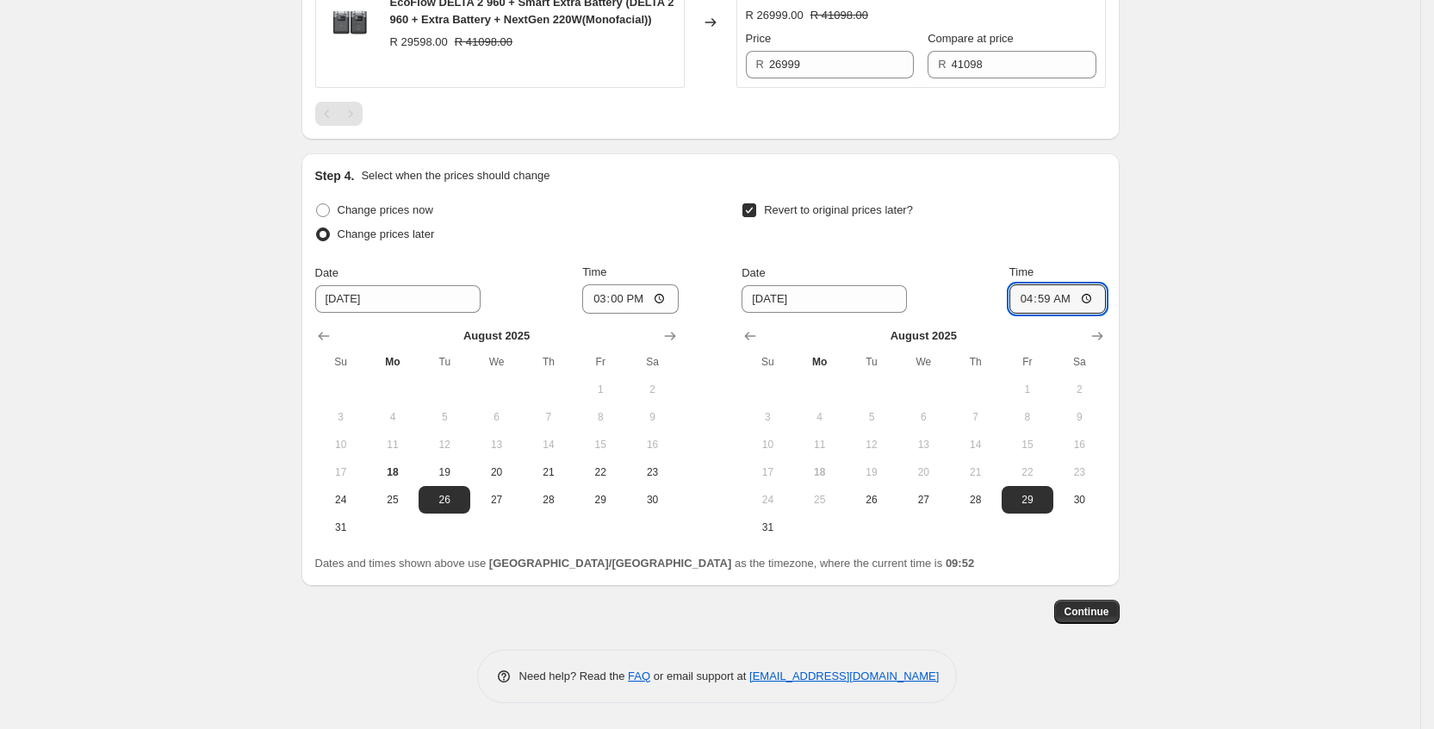
click at [1074, 297] on input "04:59" at bounding box center [1058, 298] width 96 height 29
click at [1059, 301] on input "04:59" at bounding box center [1058, 298] width 96 height 29
click at [1100, 303] on input "04:59" at bounding box center [1058, 298] width 96 height 29
type input "05:59"
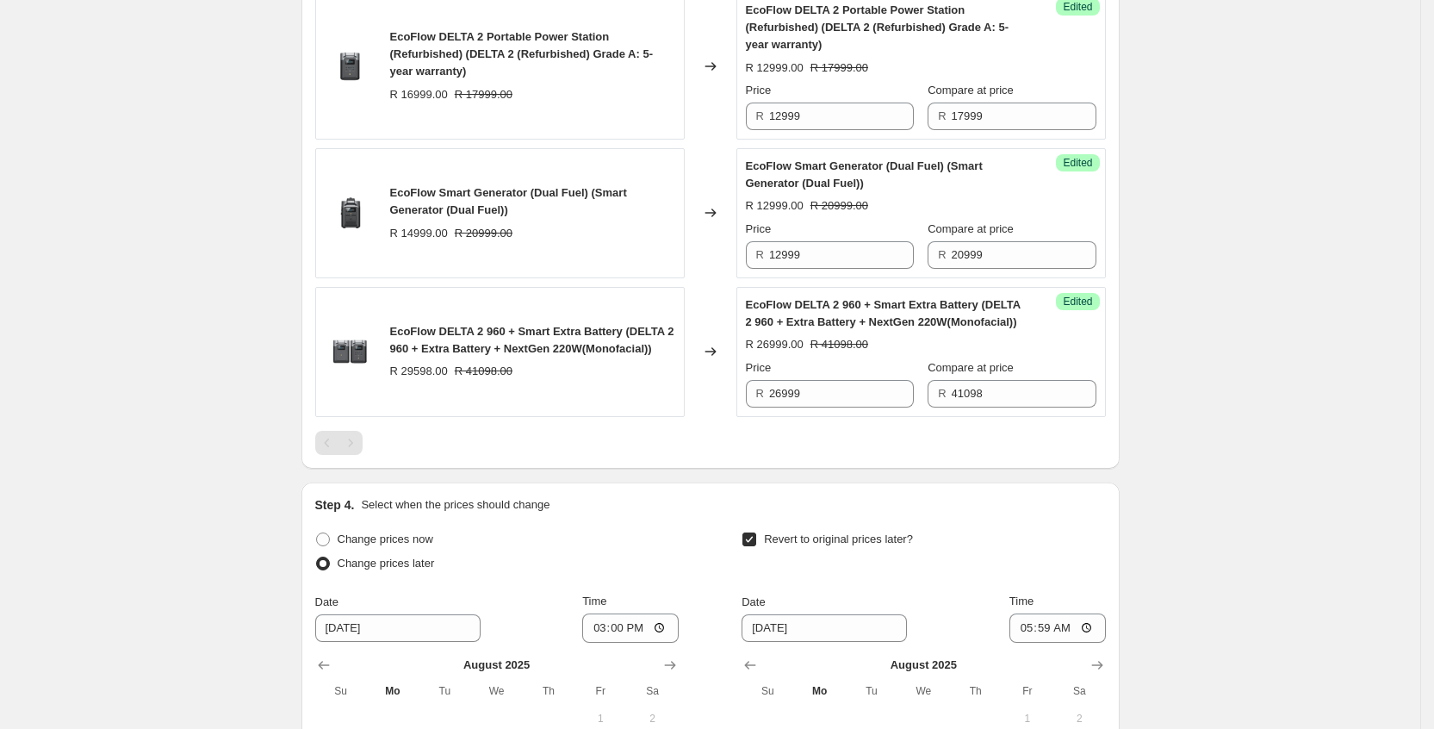
scroll to position [0, 0]
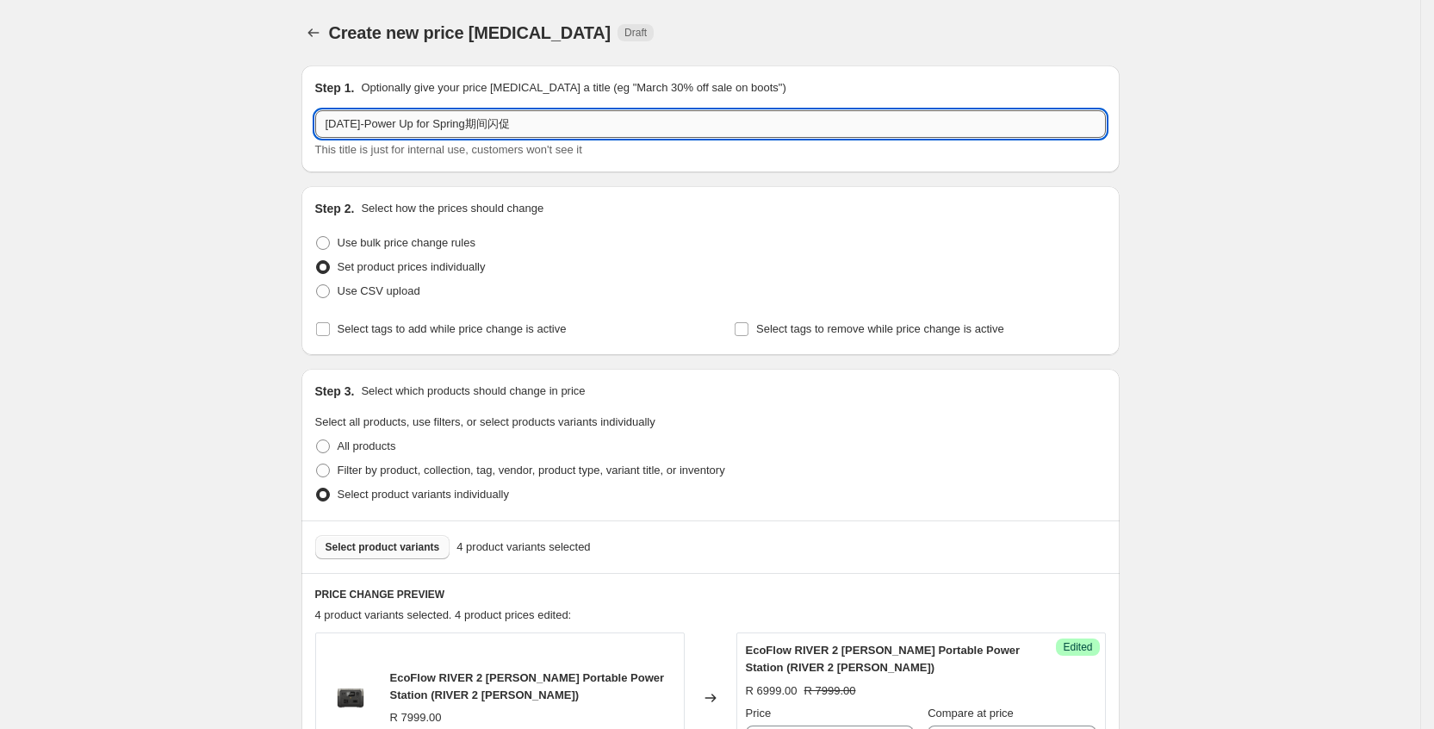
click at [582, 115] on input "[DATE]-Power Up for Spring期间闪促" at bounding box center [710, 124] width 791 height 28
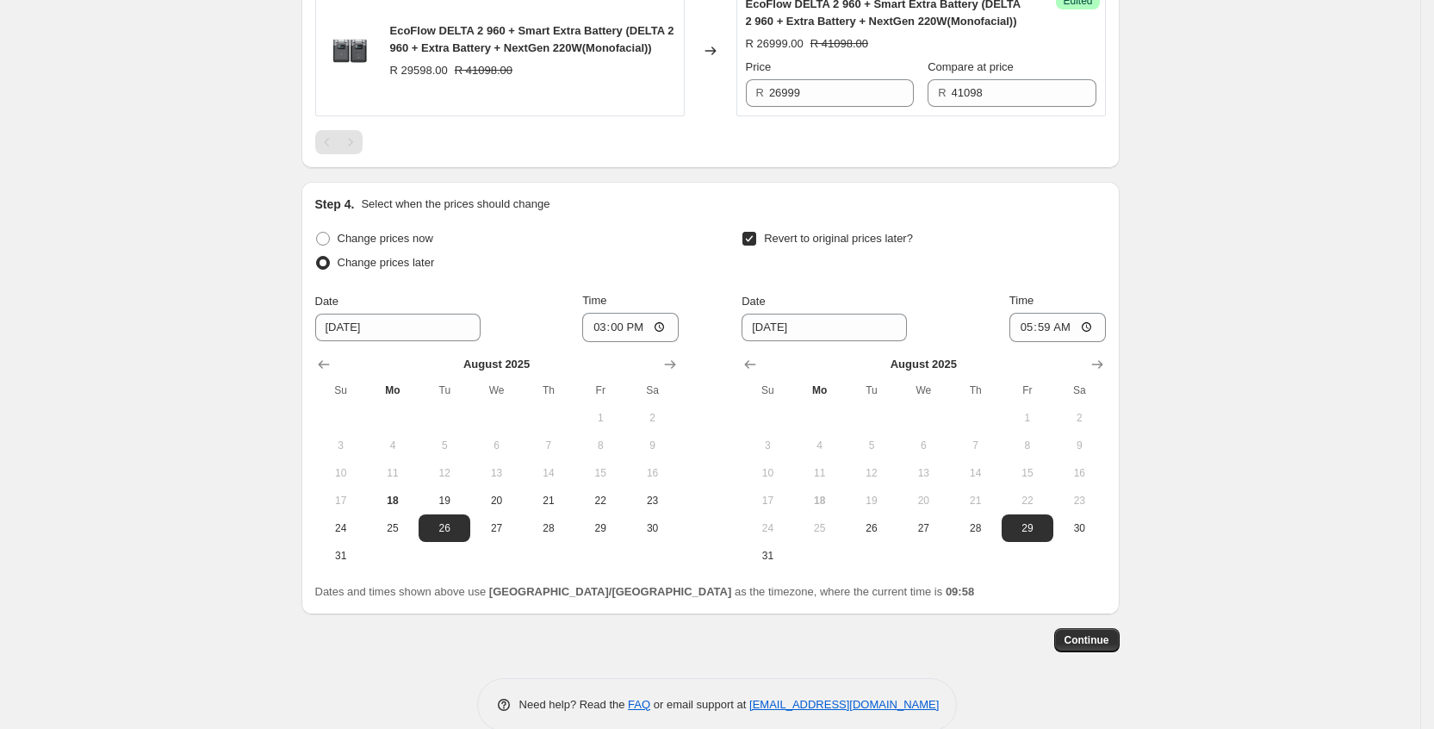
scroll to position [1108, 0]
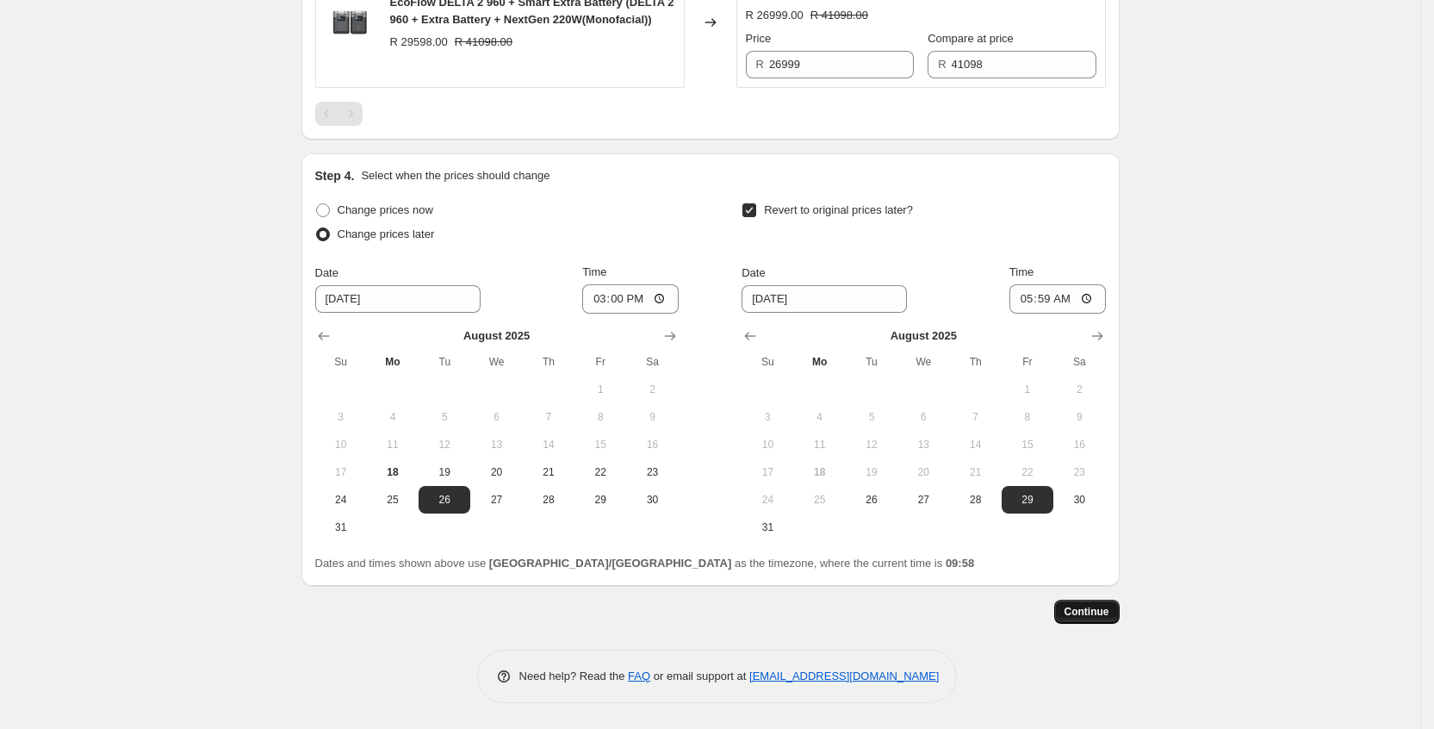
type input "[DATE]-Power Up for Spring期间闪促1"
click at [1084, 602] on button "Continue" at bounding box center [1086, 612] width 65 height 24
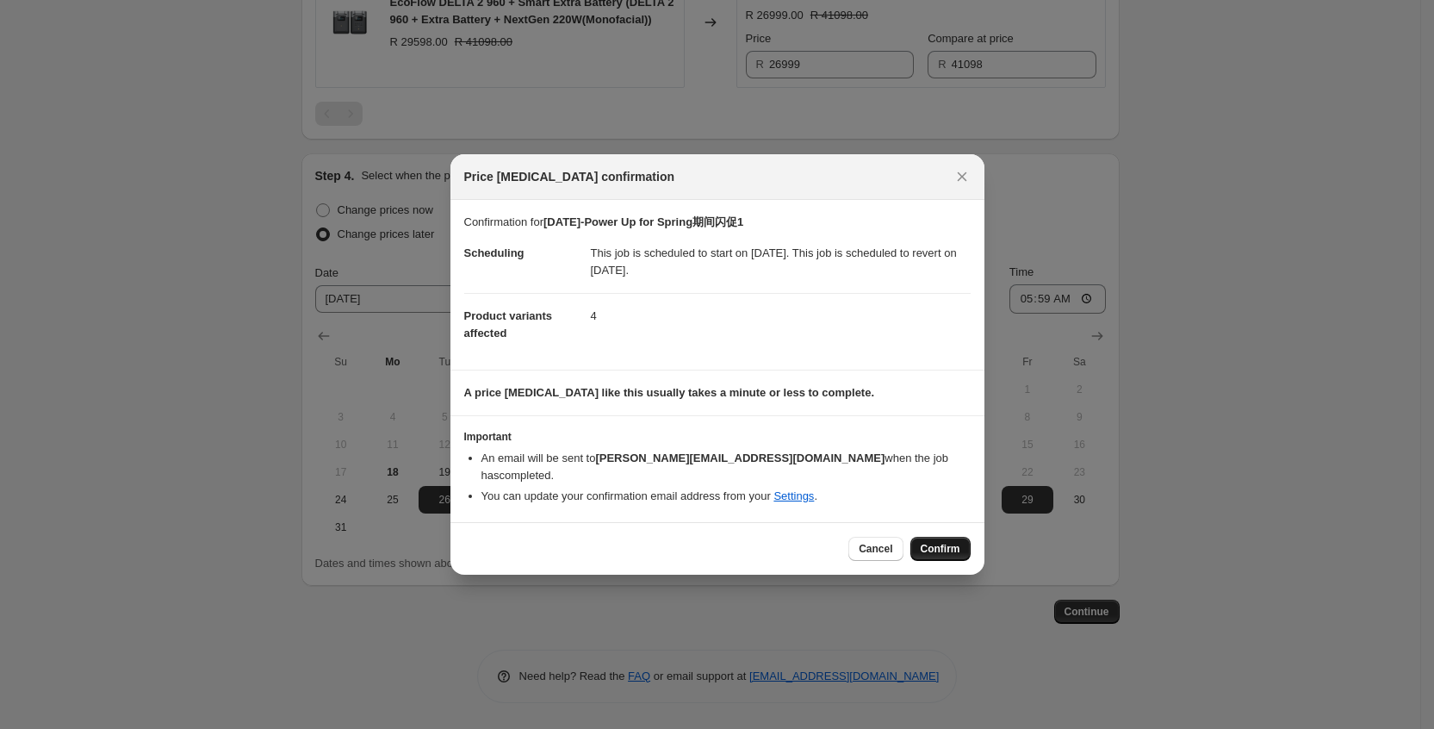
click at [946, 542] on span "Confirm" at bounding box center [941, 549] width 40 height 14
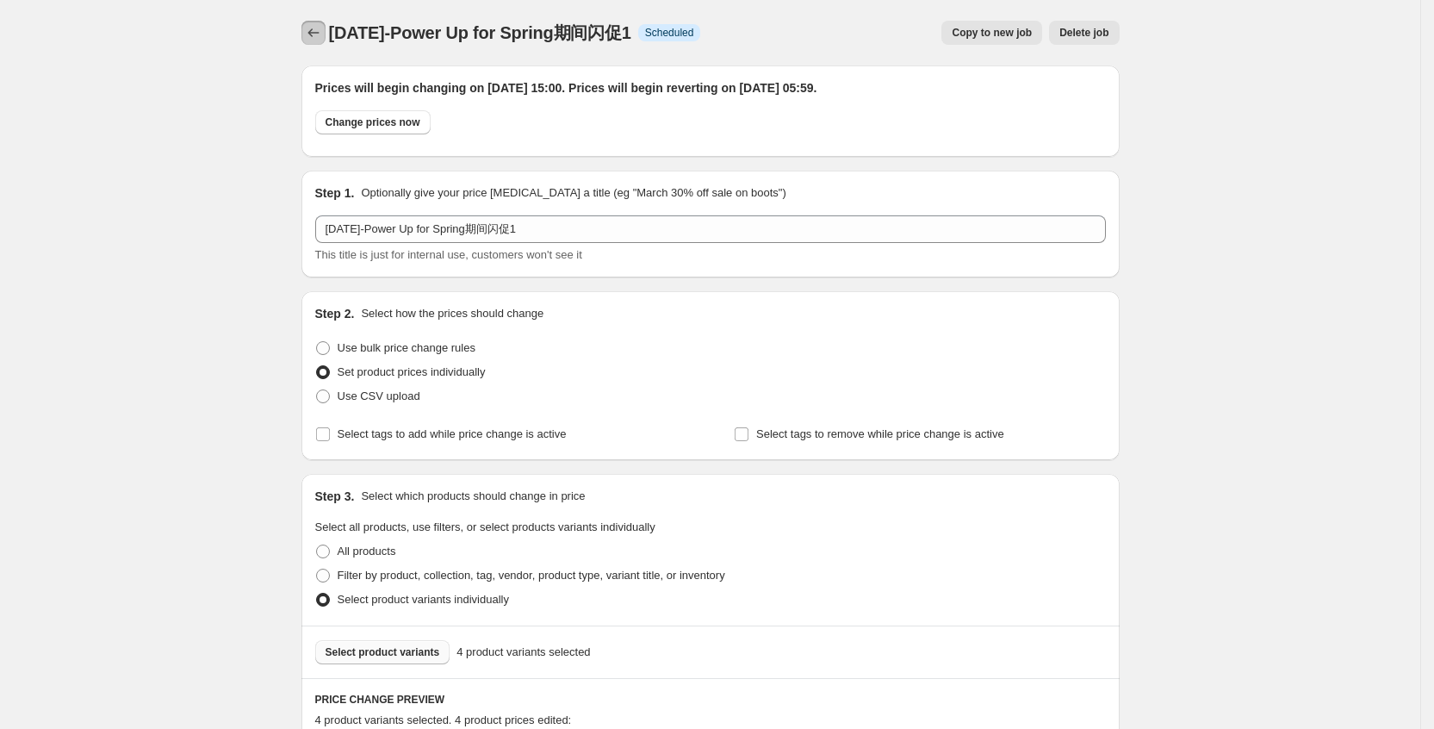
click at [322, 32] on icon "Price change jobs" at bounding box center [313, 32] width 17 height 17
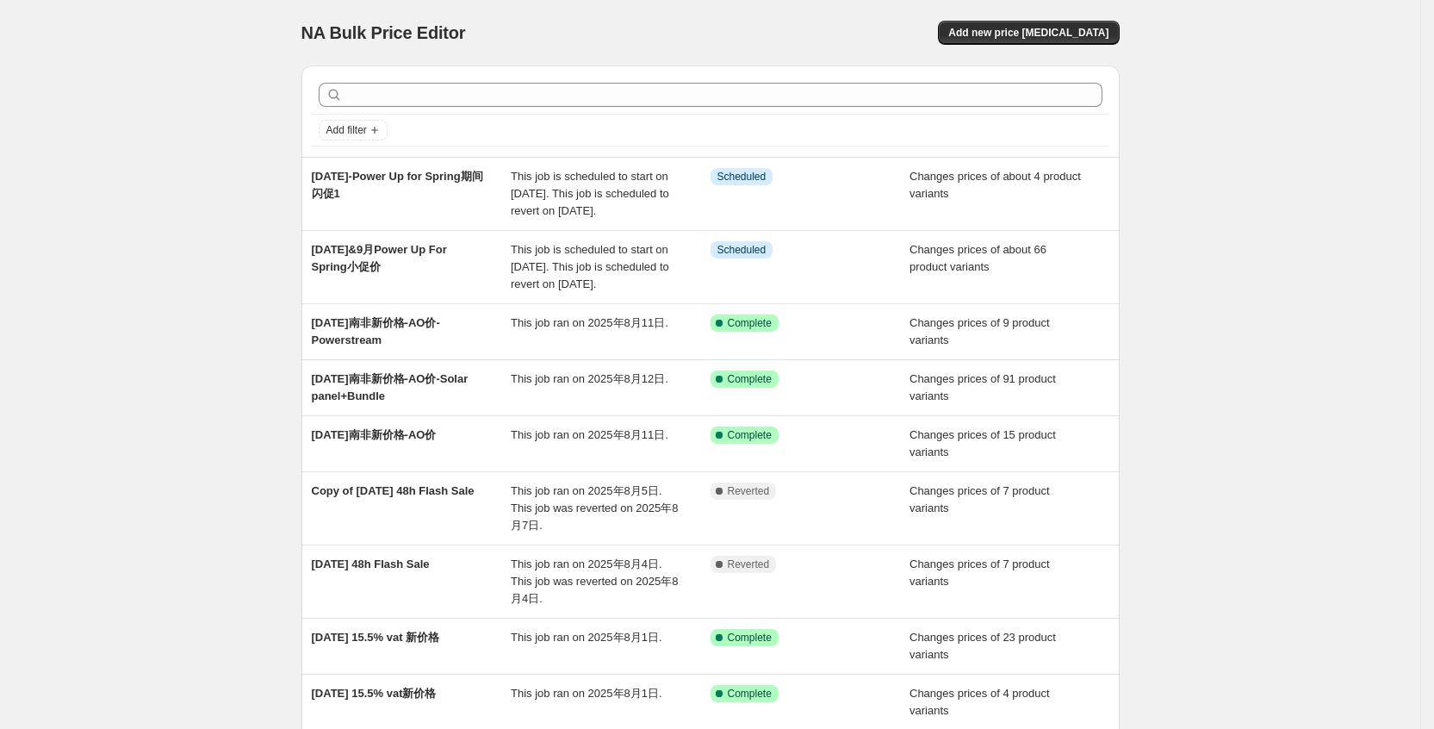
click at [695, 40] on div "NA Bulk Price Editor" at bounding box center [498, 33] width 394 height 24
